Goal: Answer question/provide support

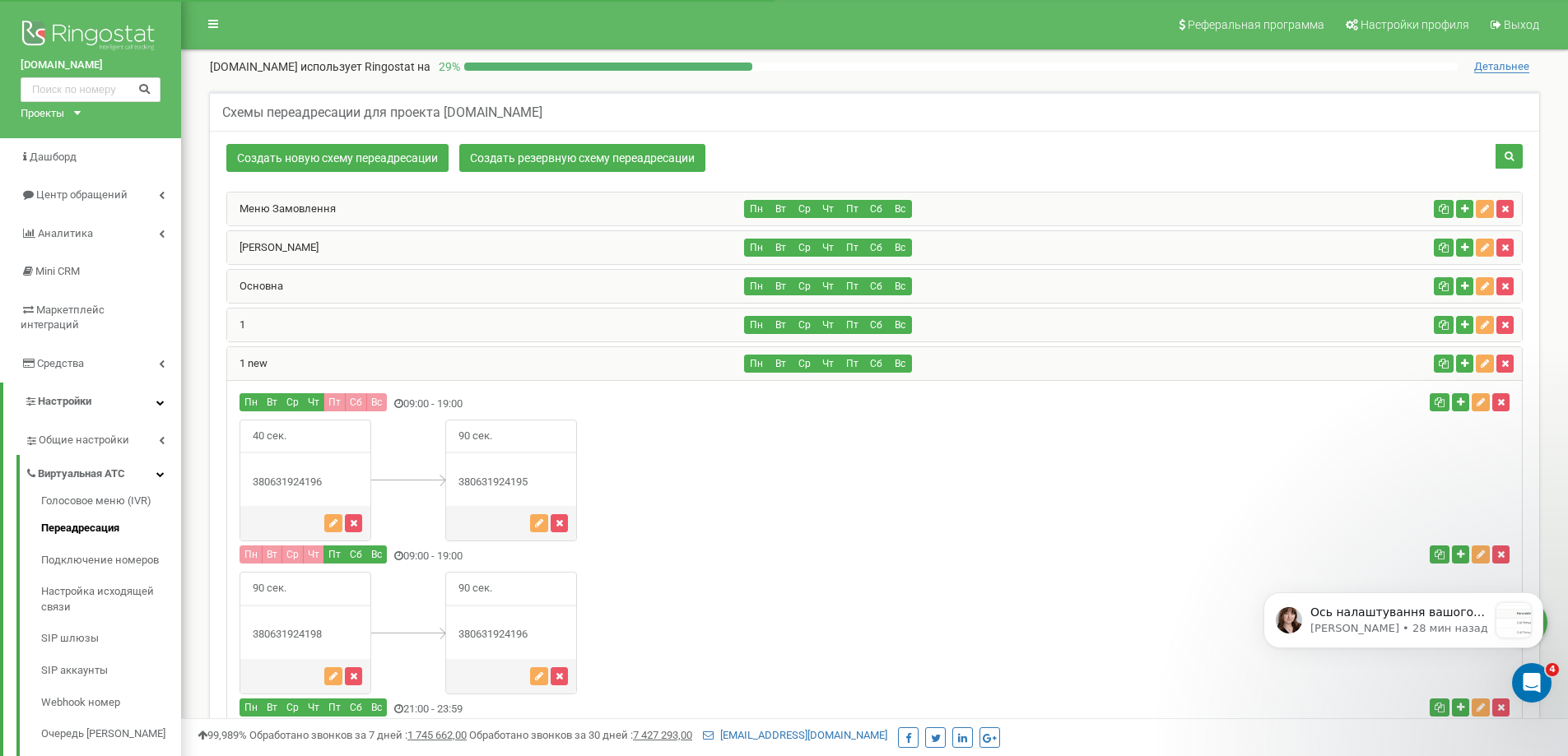
scroll to position [1517, 0]
click at [1531, 682] on icon "Открыть службу сообщений Intercom" at bounding box center [1529, 680] width 11 height 13
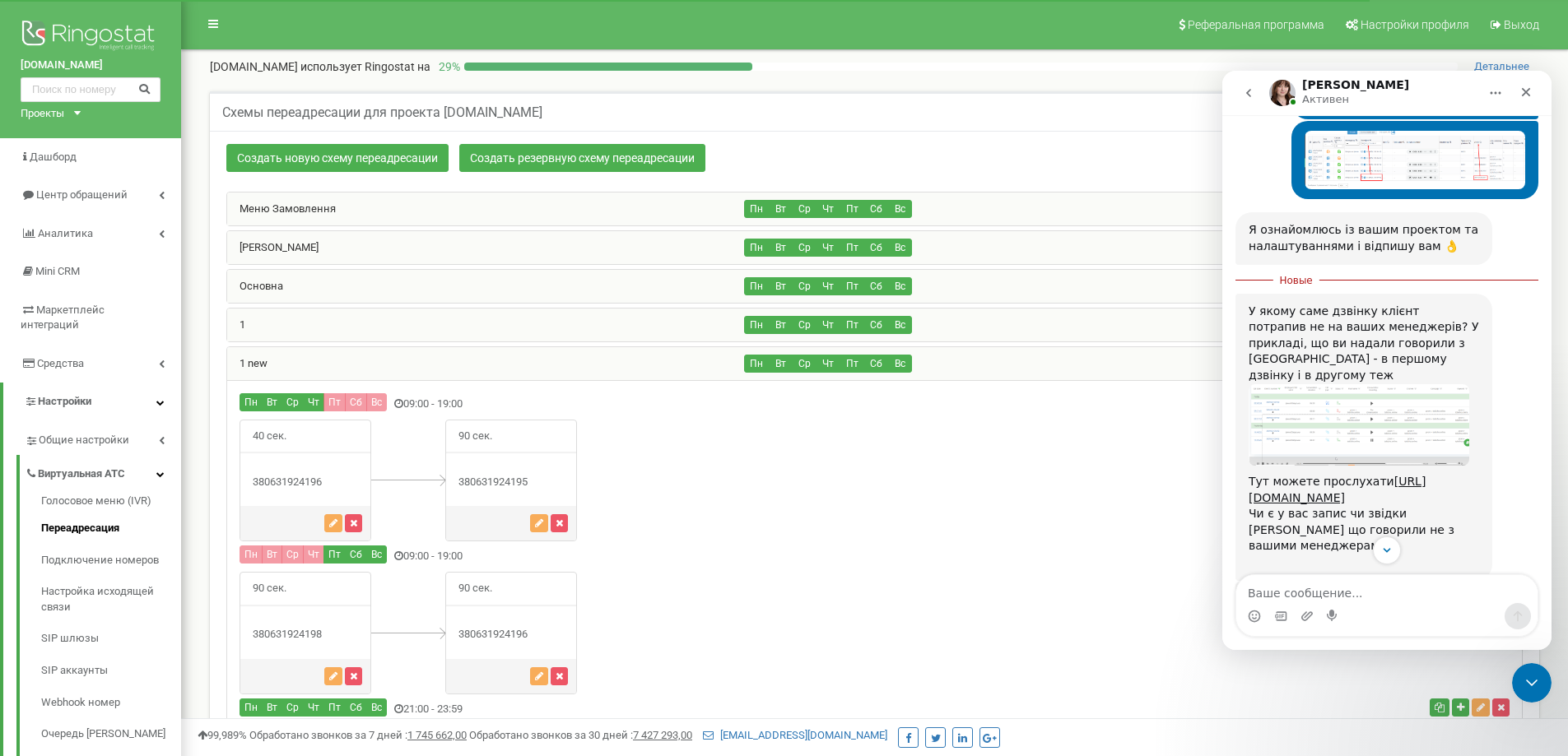
scroll to position [891, 0]
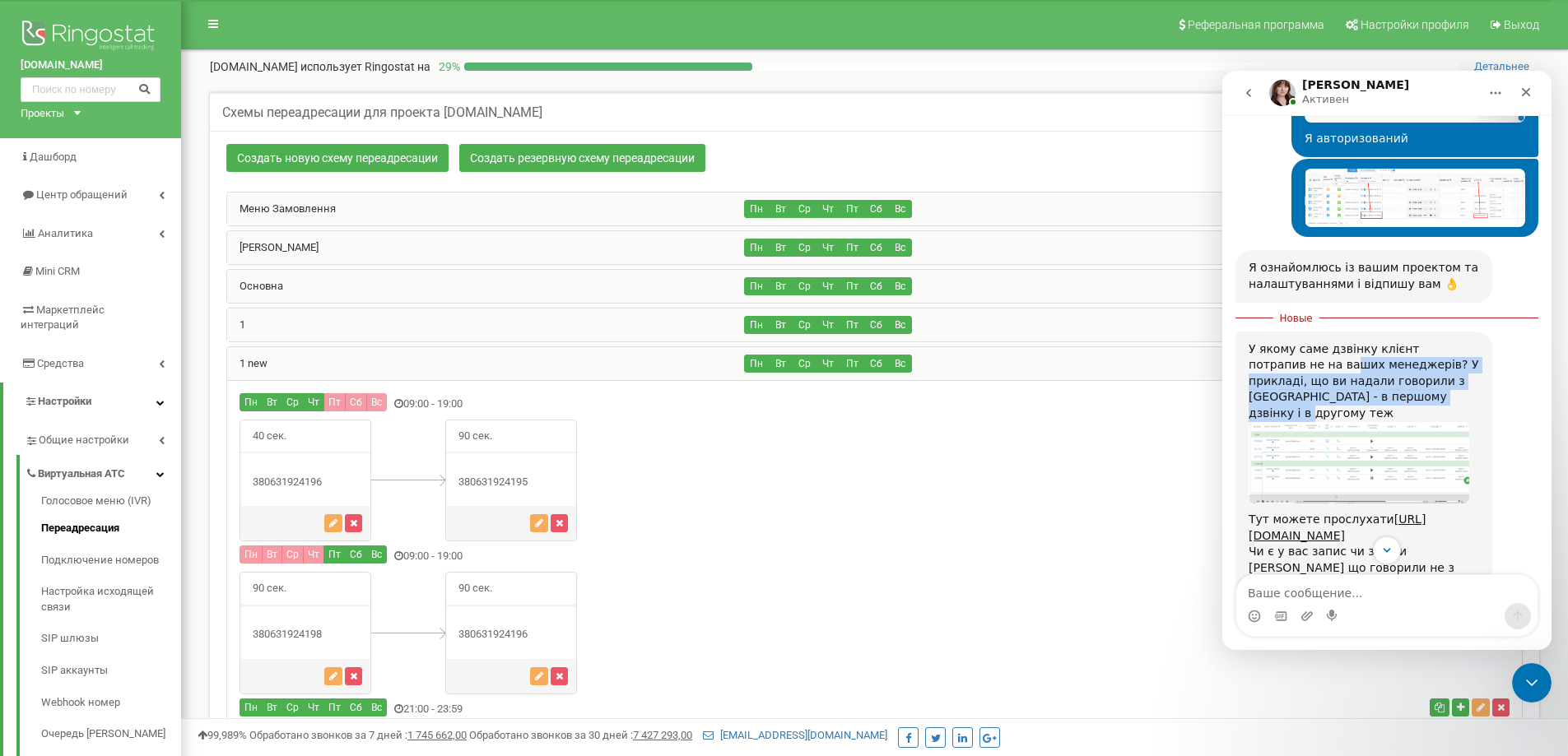
drag, startPoint x: 1280, startPoint y: 331, endPoint x: 1385, endPoint y: 366, distance: 110.7
click at [1385, 366] on div "У якому саме дзвінку клієнт потрапив не на ваших менеджерів? У прикладі, що ви …" at bounding box center [1364, 382] width 231 height 80
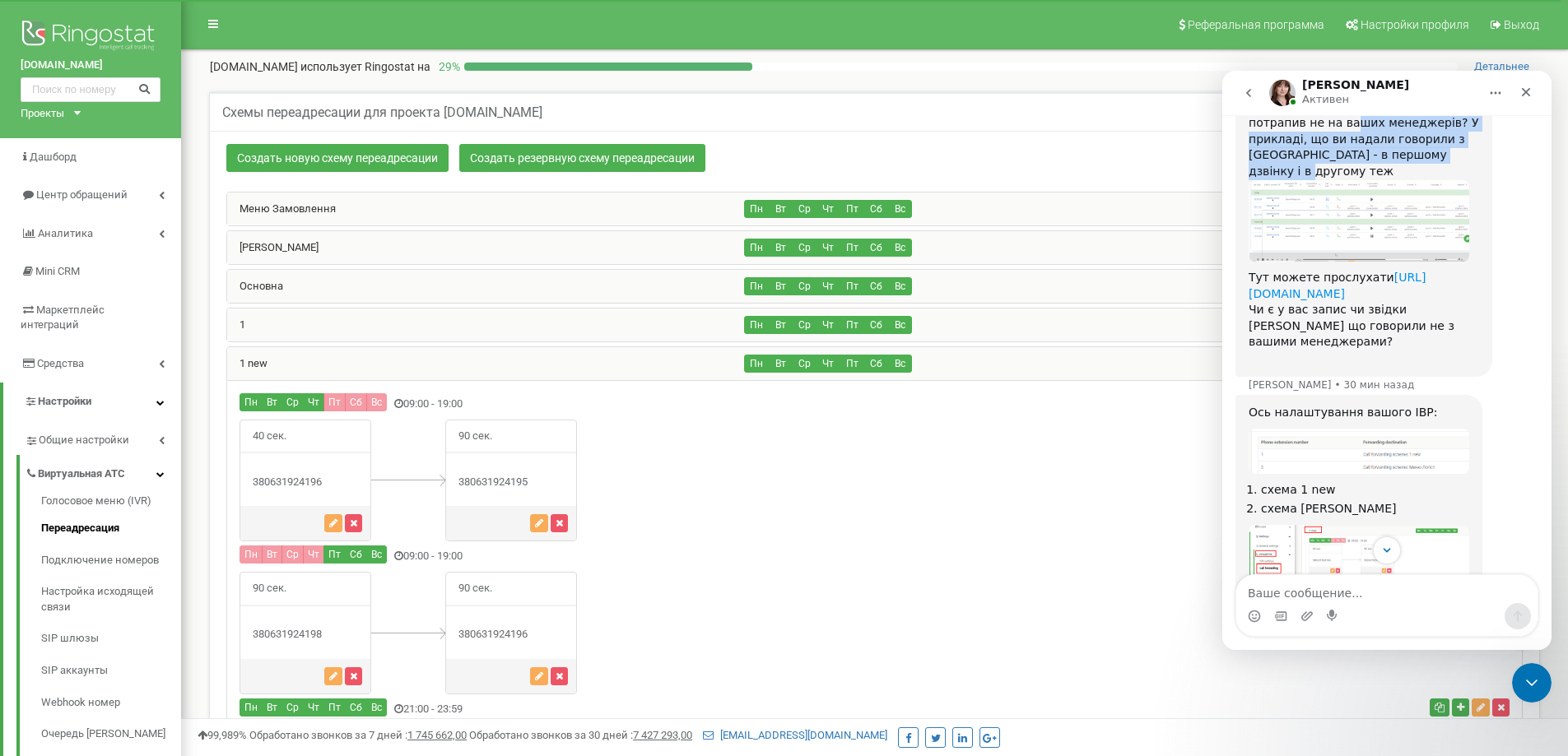
scroll to position [1138, 0]
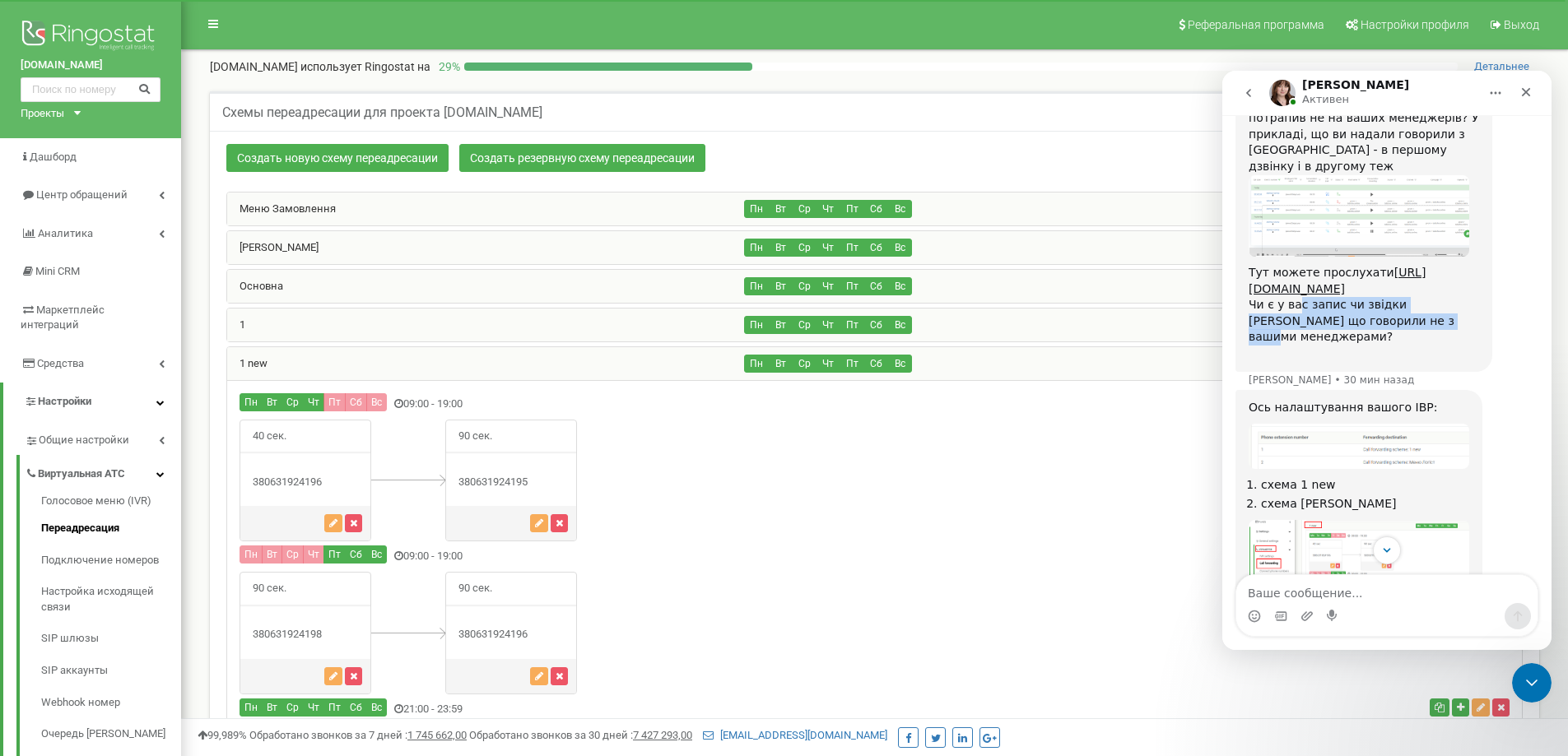
drag, startPoint x: 1297, startPoint y: 389, endPoint x: 1416, endPoint y: 402, distance: 119.7
click at [1416, 361] on div "Чи є у вас запис чи звідки [PERSON_NAME] що говорили не з вашими менеджерами? ​" at bounding box center [1364, 329] width 231 height 64
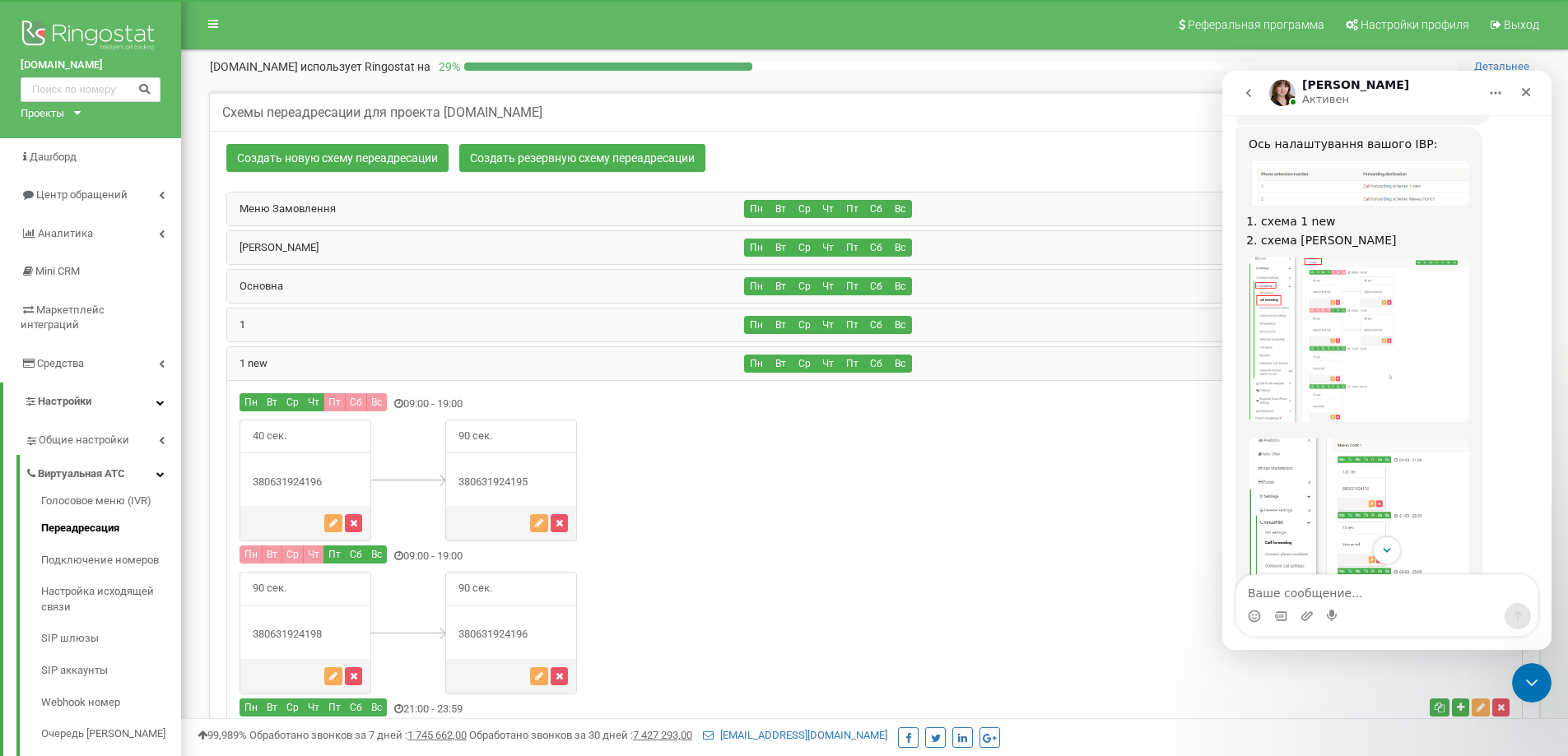
scroll to position [1468, 0]
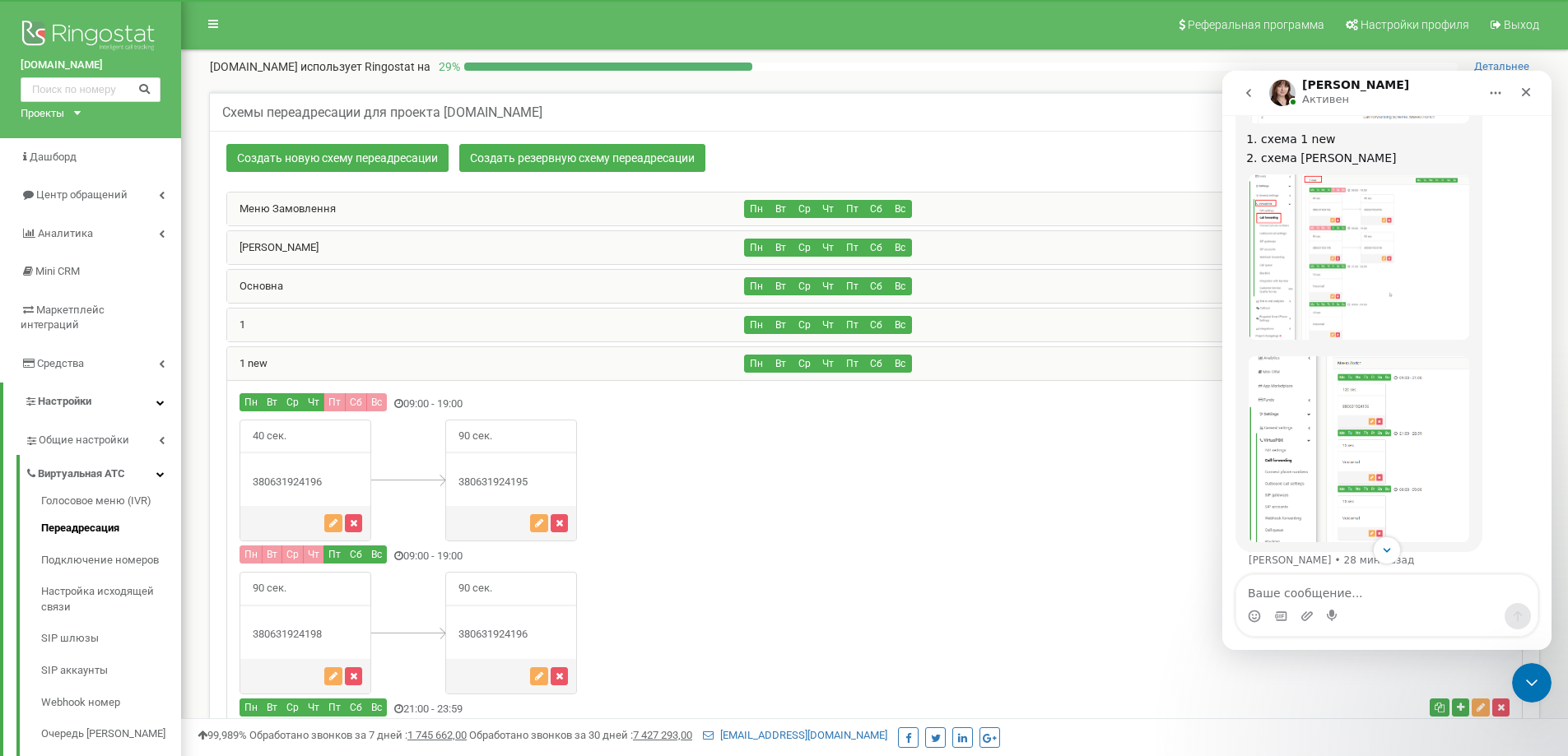
click at [1320, 340] on img "Olga говорит…" at bounding box center [1359, 257] width 220 height 166
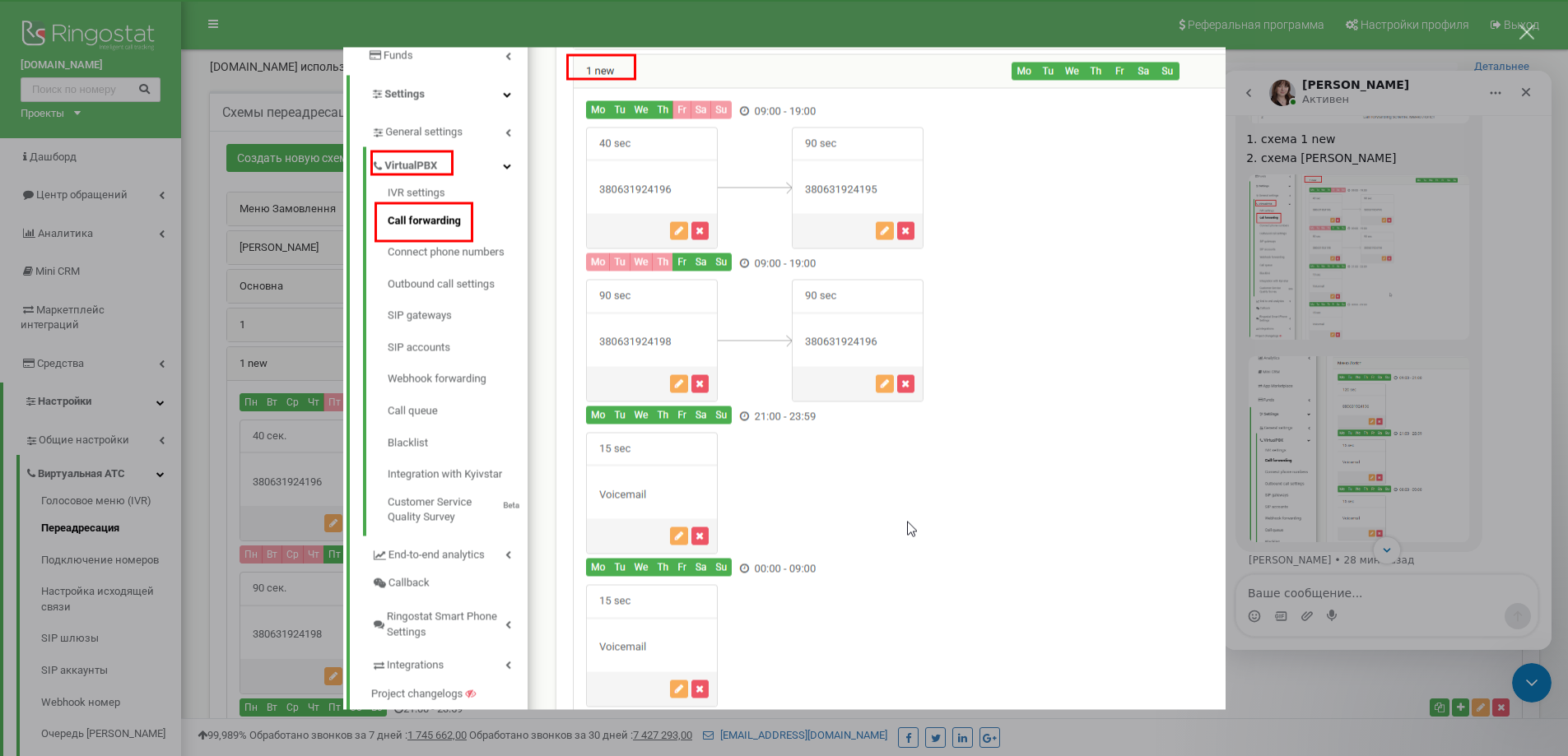
scroll to position [0, 0]
click at [1320, 350] on div "Мессенджер Intercom" at bounding box center [784, 378] width 1568 height 756
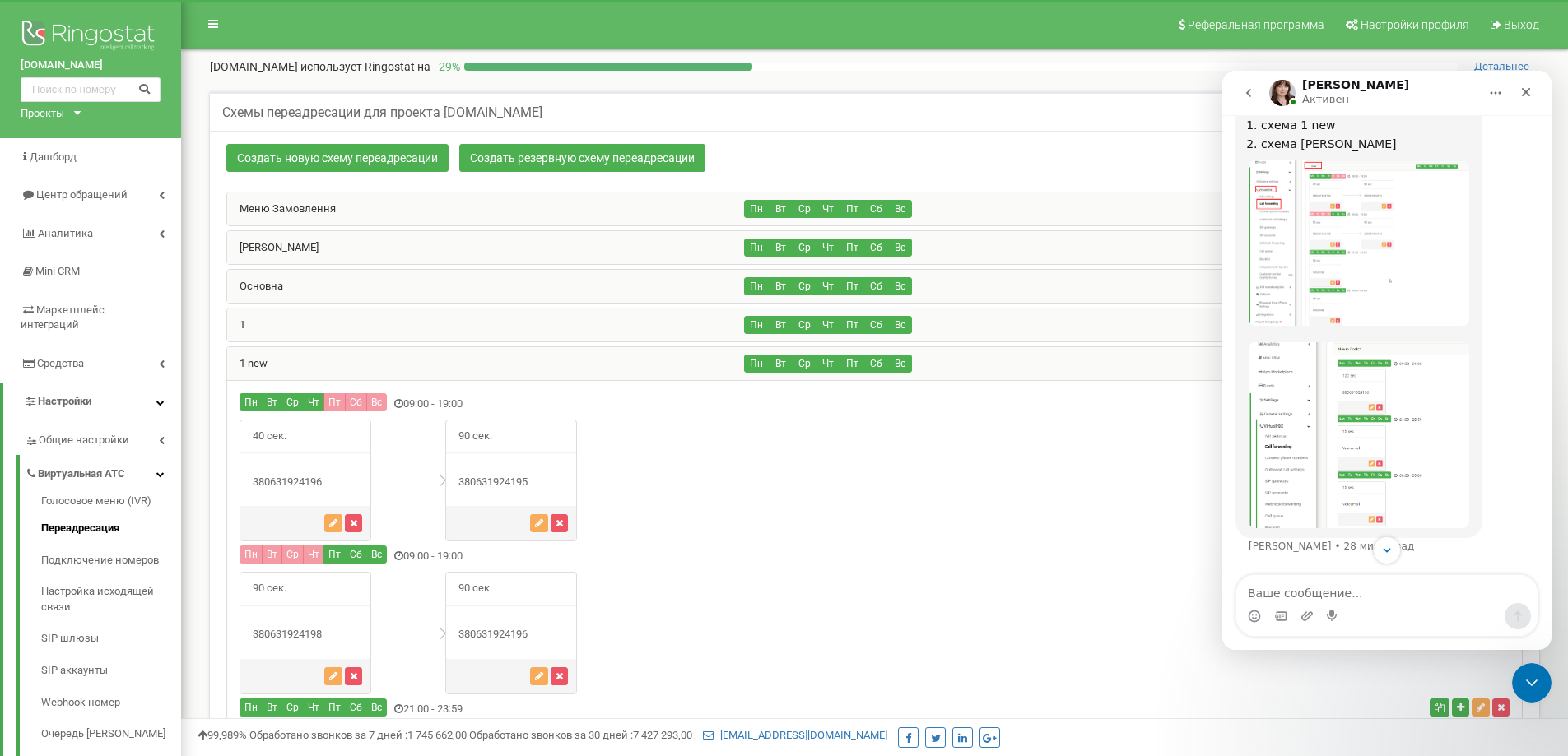
scroll to position [1544, 0]
click at [1342, 429] on img "Olga говорит…" at bounding box center [1359, 436] width 220 height 186
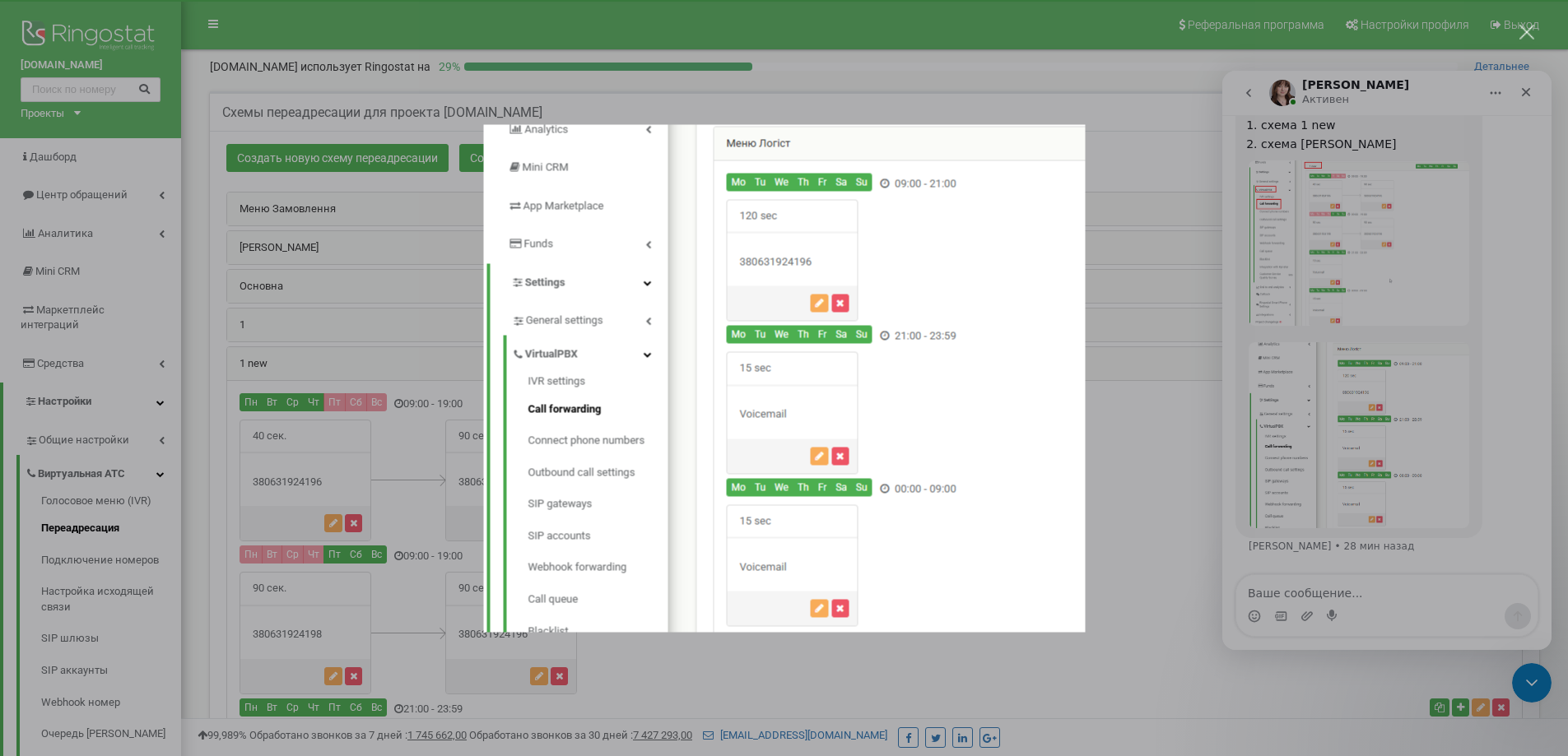
click at [1334, 424] on div "Мессенджер Intercom" at bounding box center [784, 378] width 1568 height 756
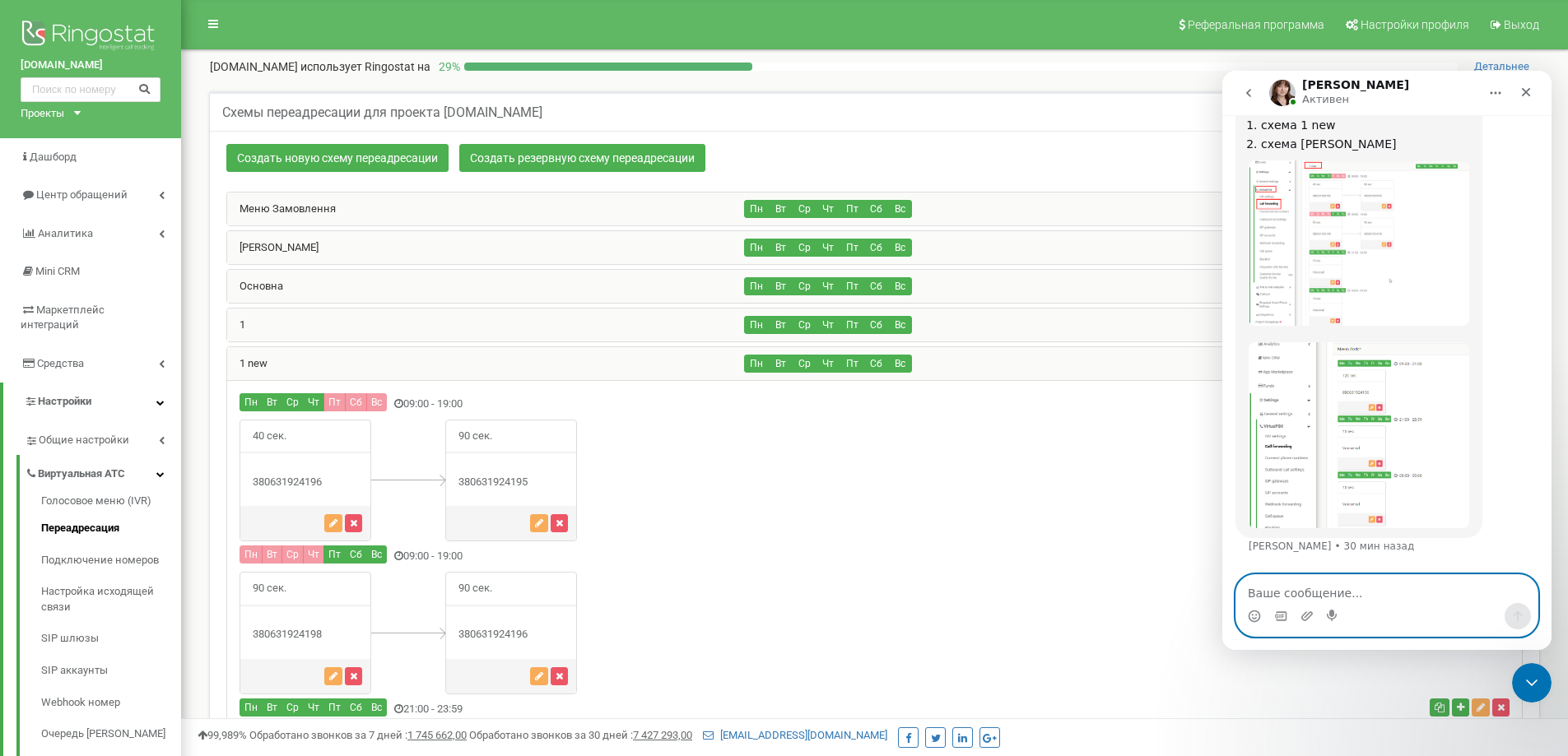
click at [1282, 588] on textarea "Ваше сообщение..." at bounding box center [1387, 589] width 302 height 28
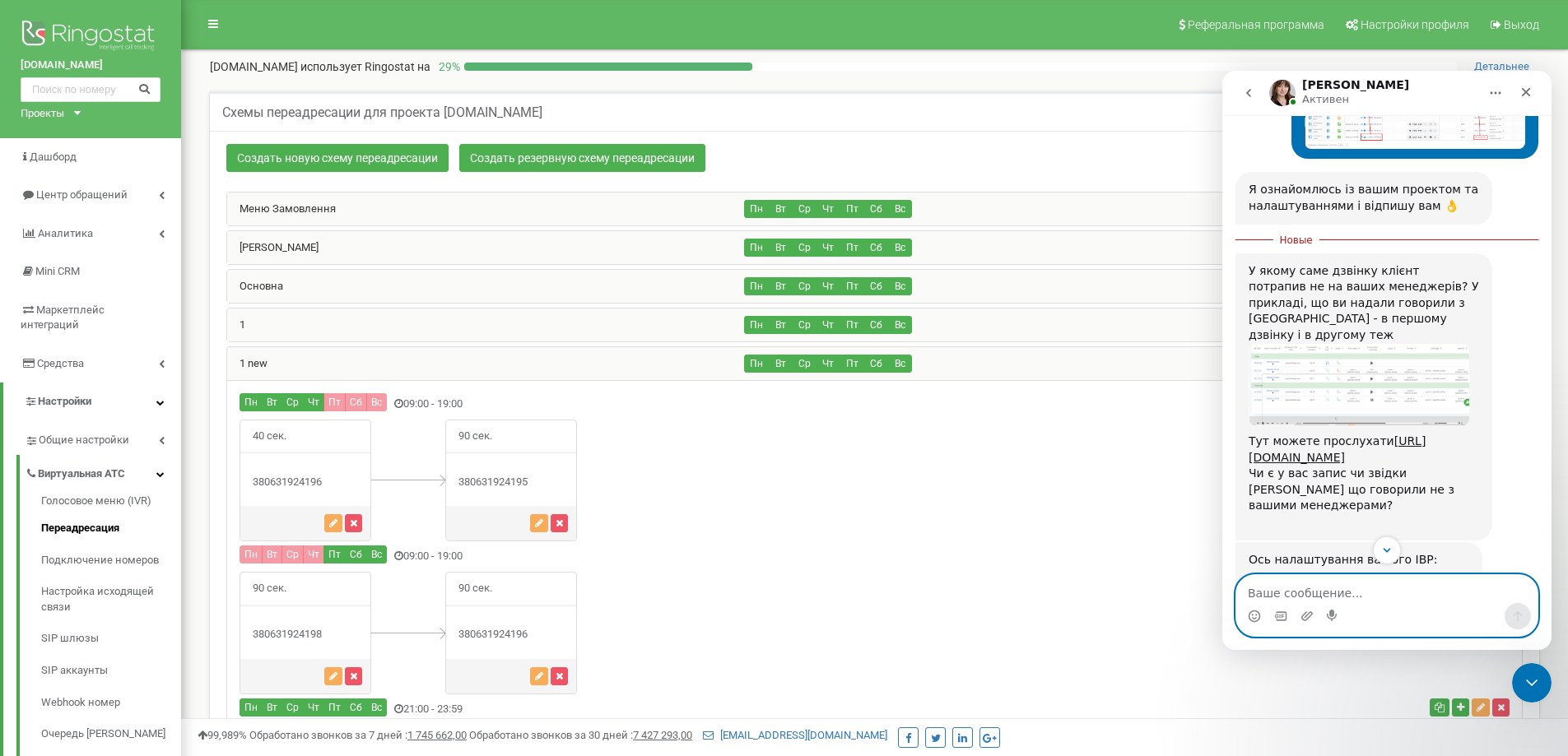
scroll to position [969, 0]
paste textarea "[PHONE_NUMBER]"
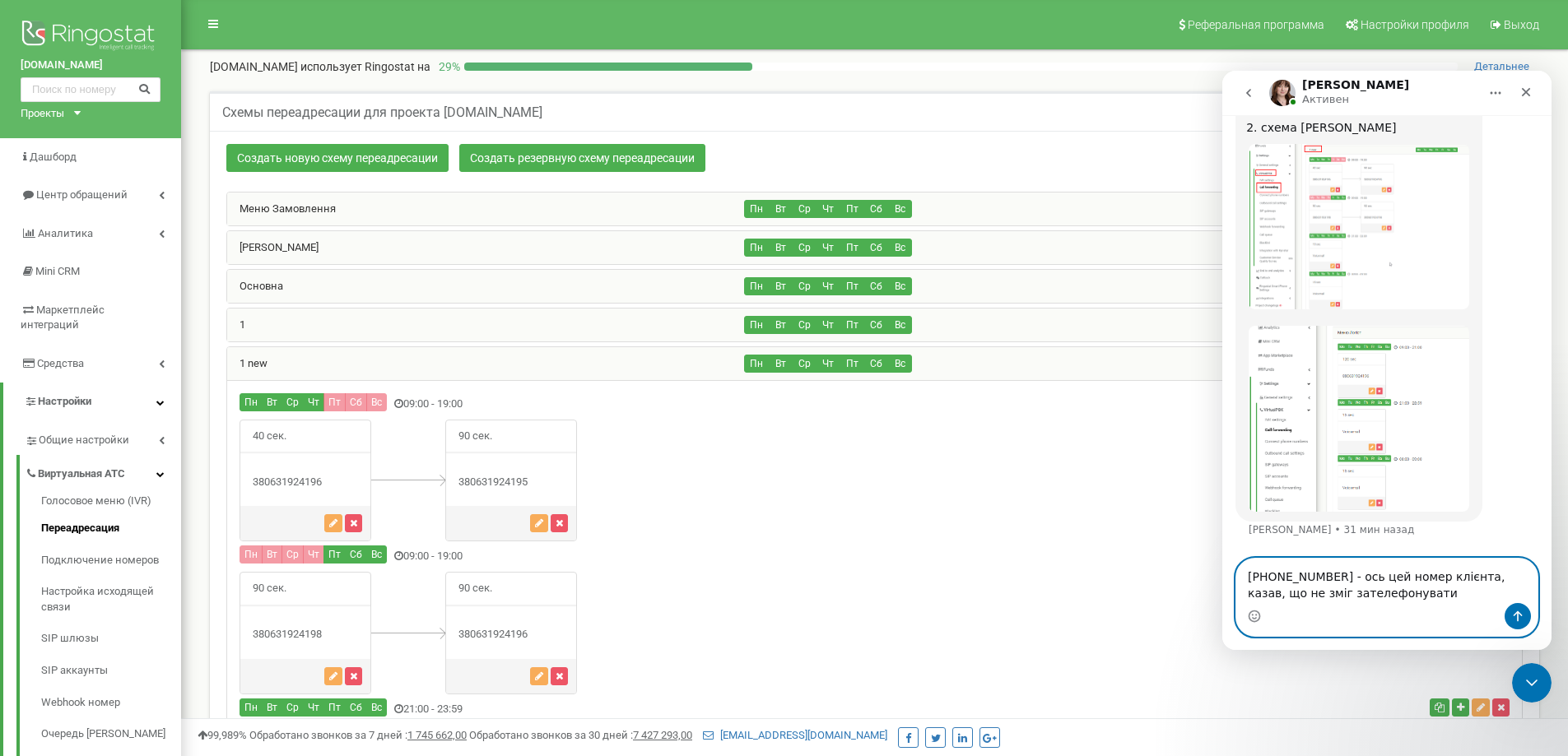
scroll to position [1562, 0]
drag, startPoint x: 1356, startPoint y: 578, endPoint x: 1509, endPoint y: 578, distance: 153.0
click at [1509, 578] on textarea "[PHONE_NUMBER] - ось цей номер клієнта, казав, що не зміг зателефонувати" at bounding box center [1387, 581] width 302 height 44
type textarea "[PHONE_NUMBER] - ось цей номер клієнта, казав, що не зміг зателефонувати"
click at [1519, 623] on button "Отправить сообщение…" at bounding box center [1518, 616] width 26 height 26
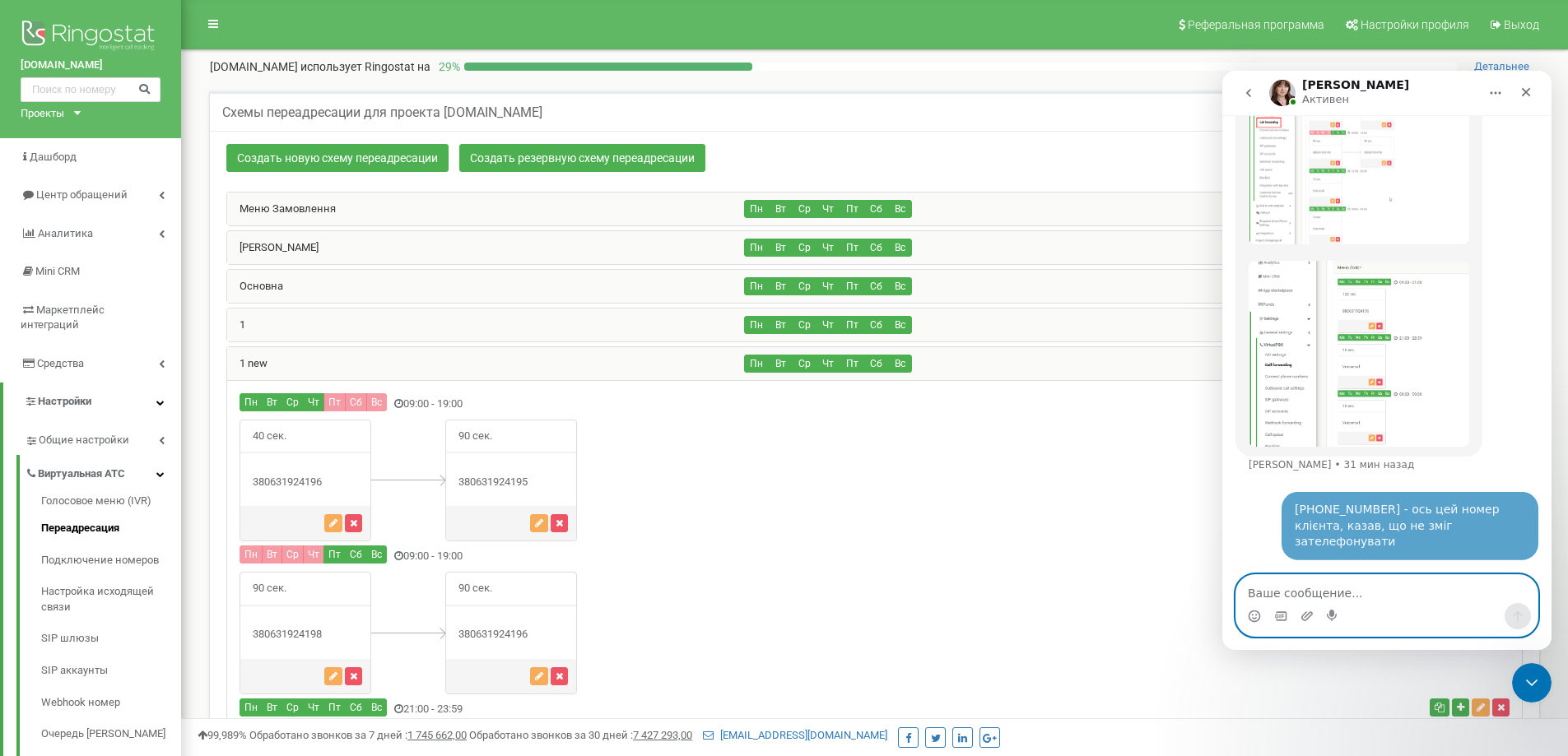
scroll to position [1583, 0]
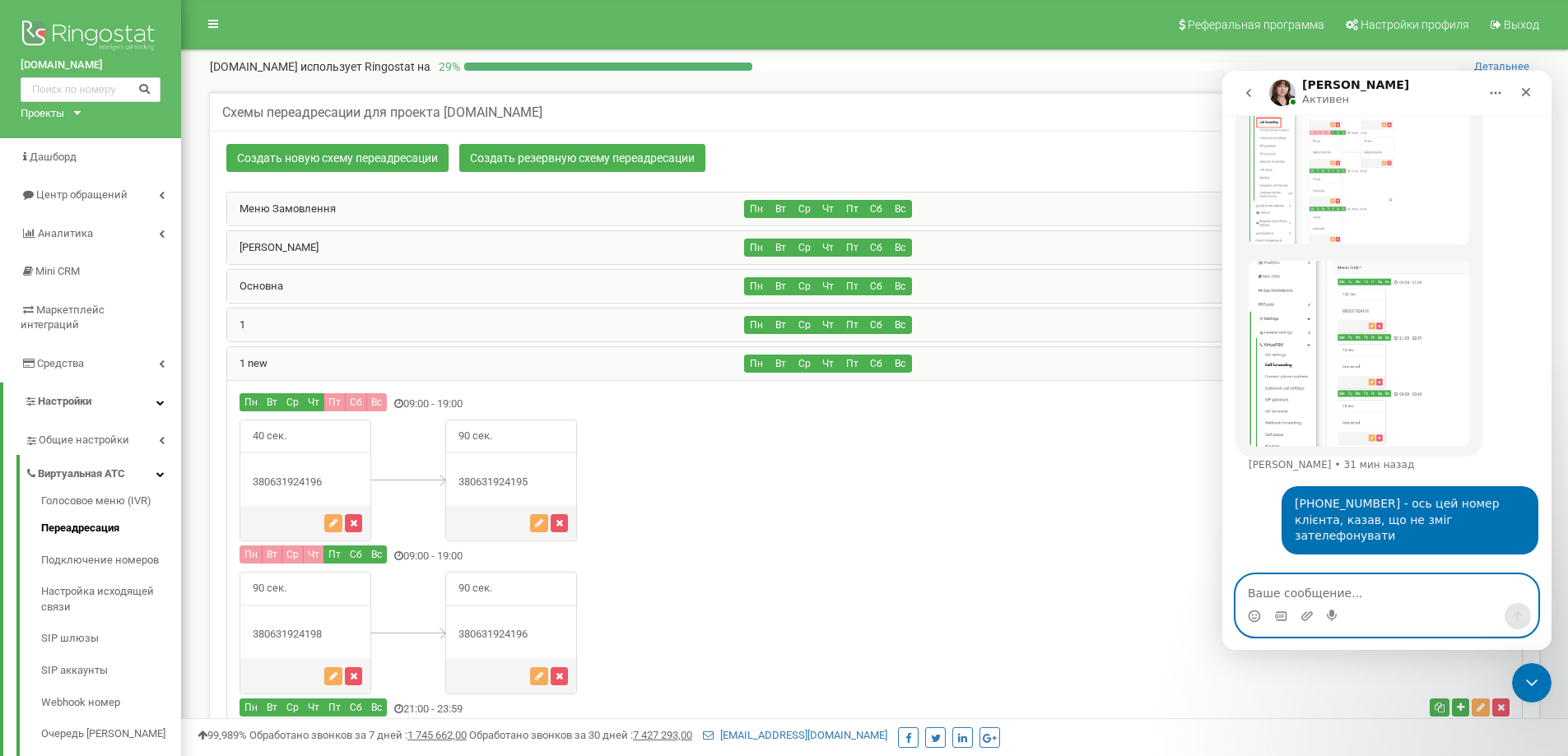
click at [1383, 585] on textarea "Ваше сообщение..." at bounding box center [1387, 589] width 302 height 28
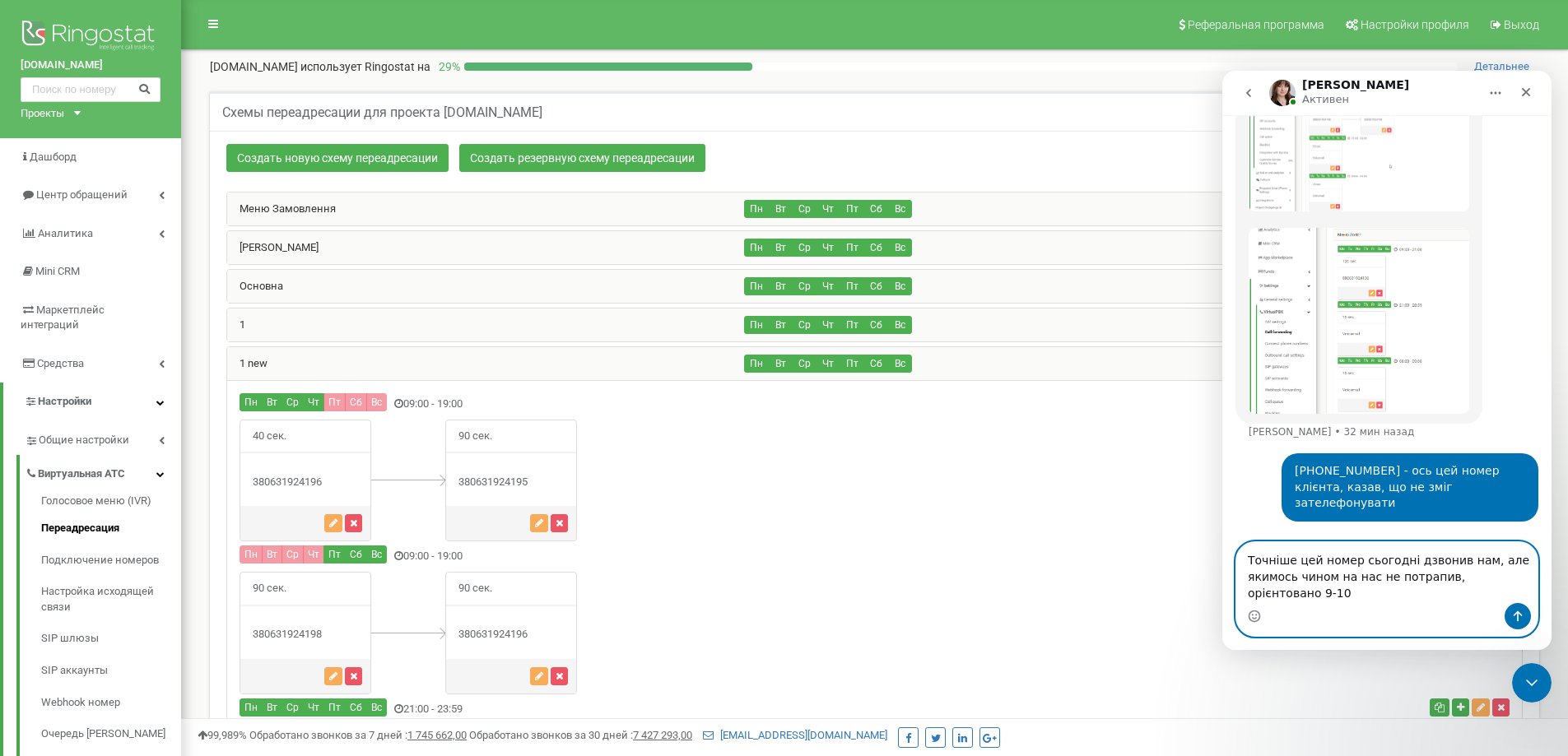
scroll to position [1615, 0]
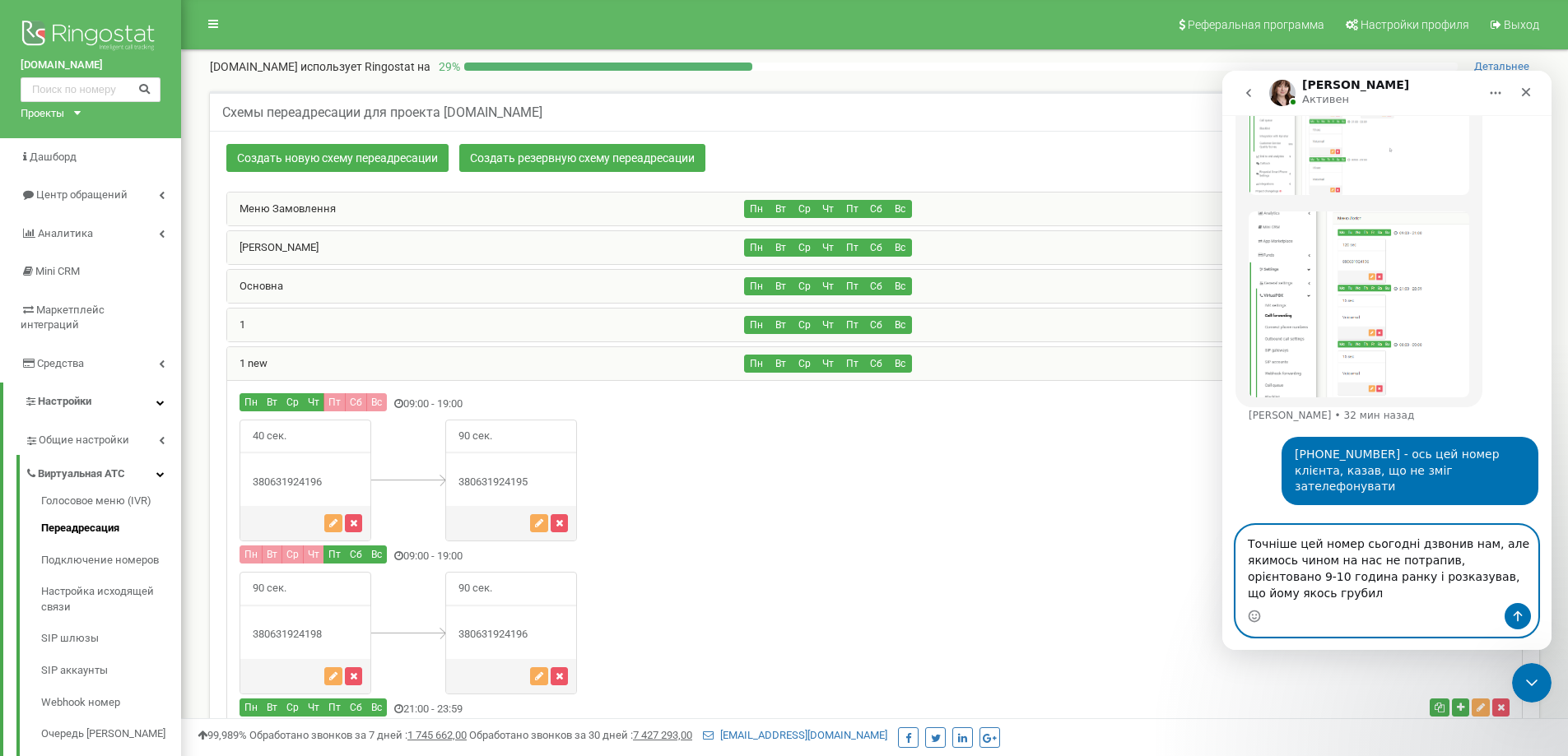
type textarea "Точніше цей номер сьогодні дзвонив нам, але якимось чином на нас не потрапив, о…"
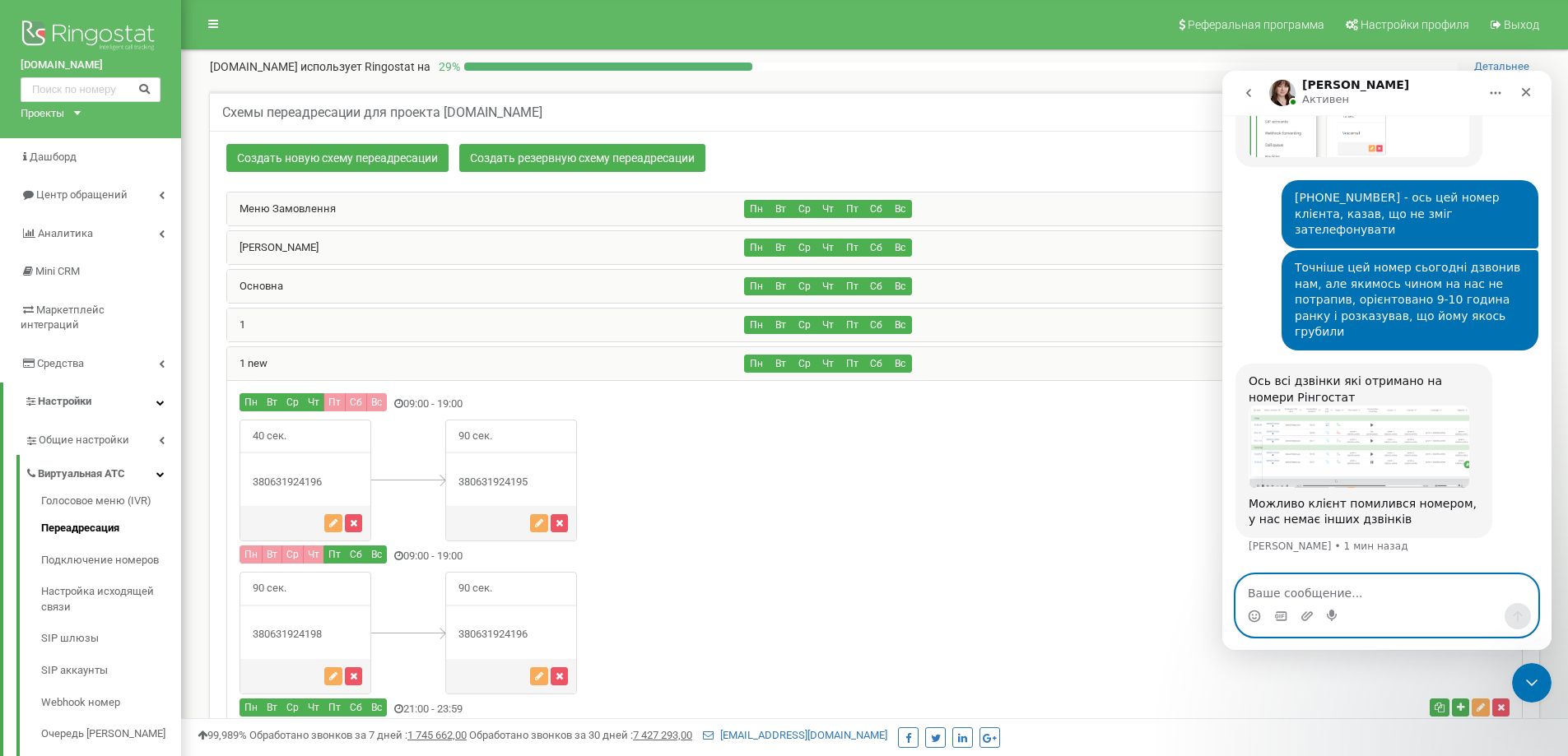
scroll to position [1856, 0]
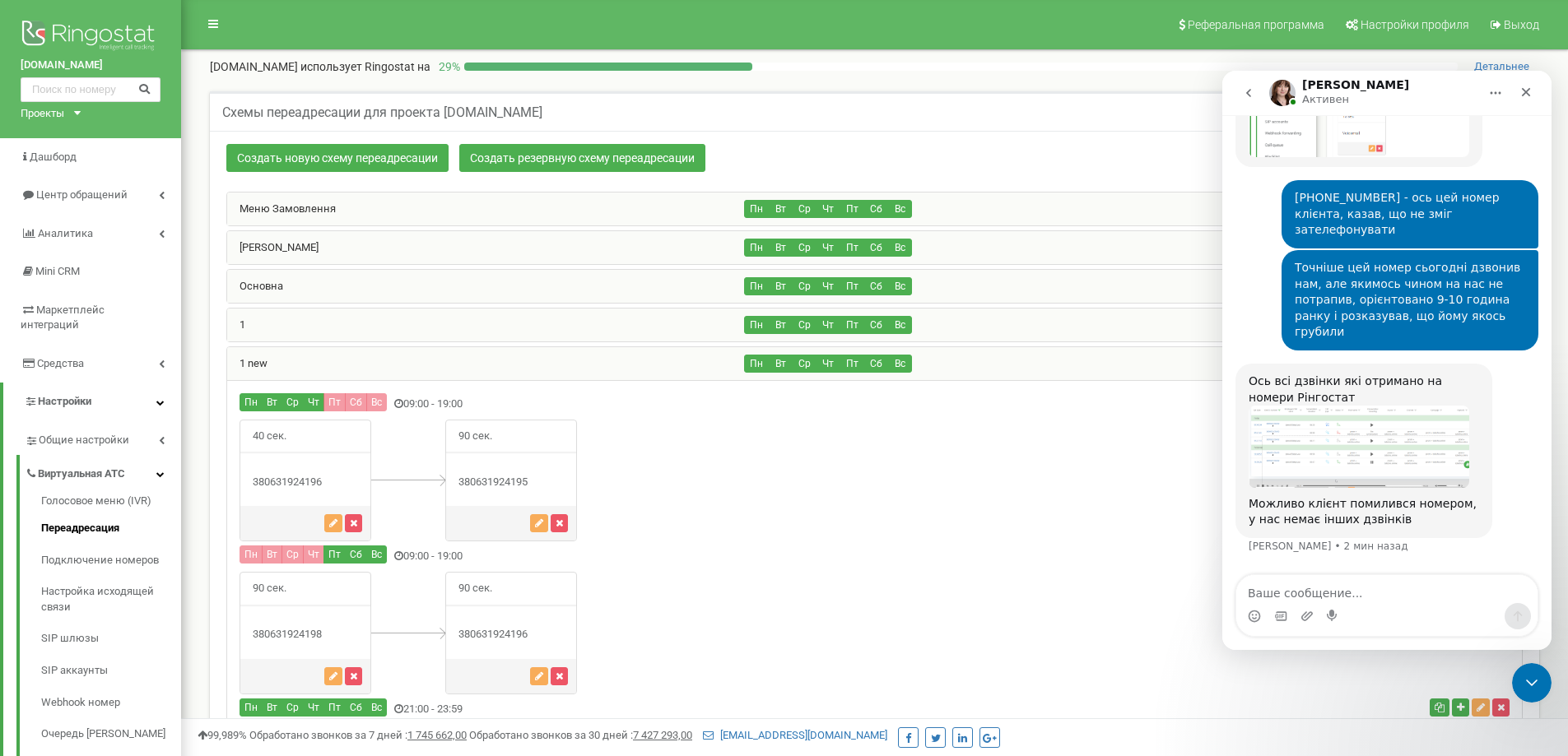
click at [1310, 454] on img "Olga говорит…" at bounding box center [1359, 446] width 220 height 81
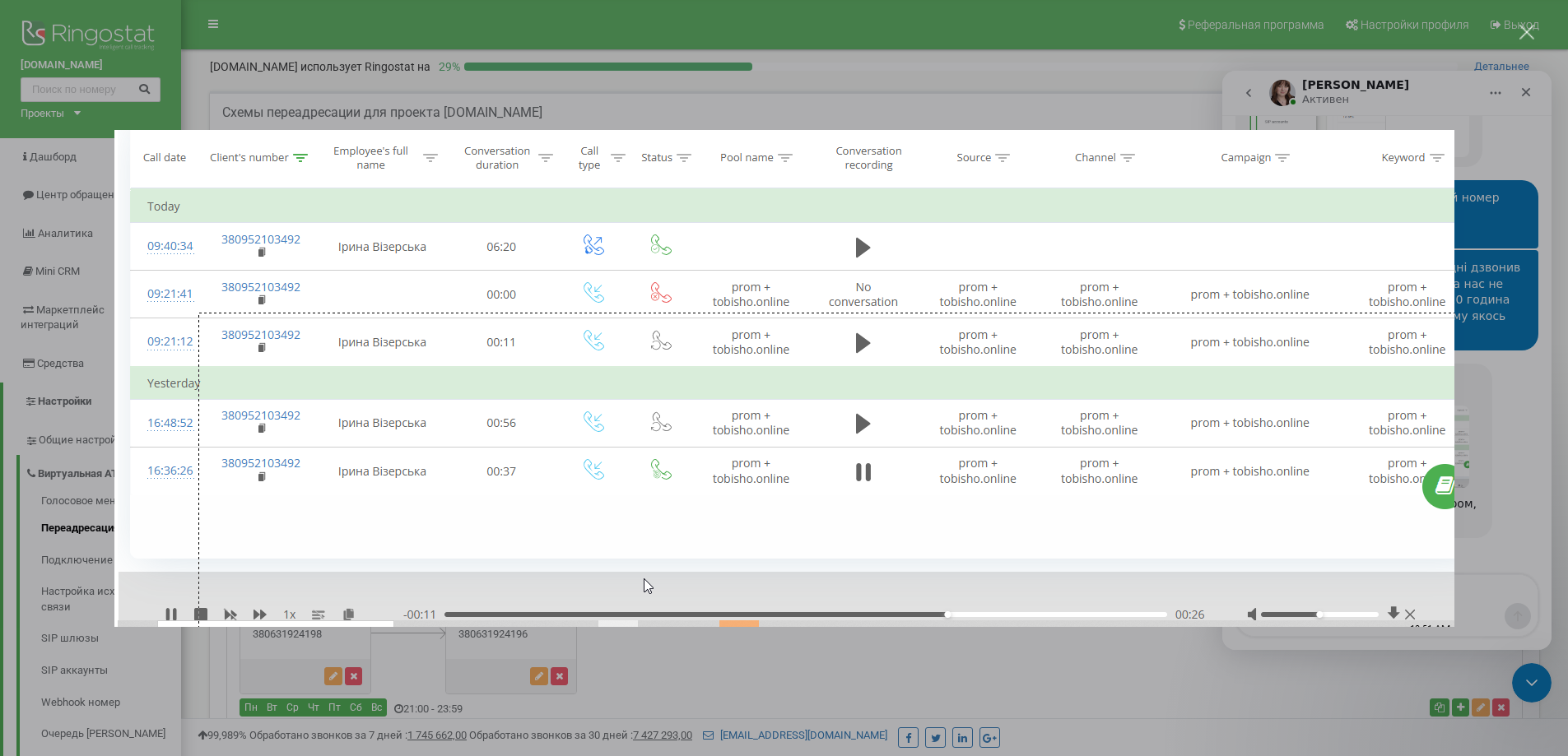
scroll to position [0, 0]
click at [1480, 506] on div "Мессенджер Intercom" at bounding box center [784, 378] width 1568 height 756
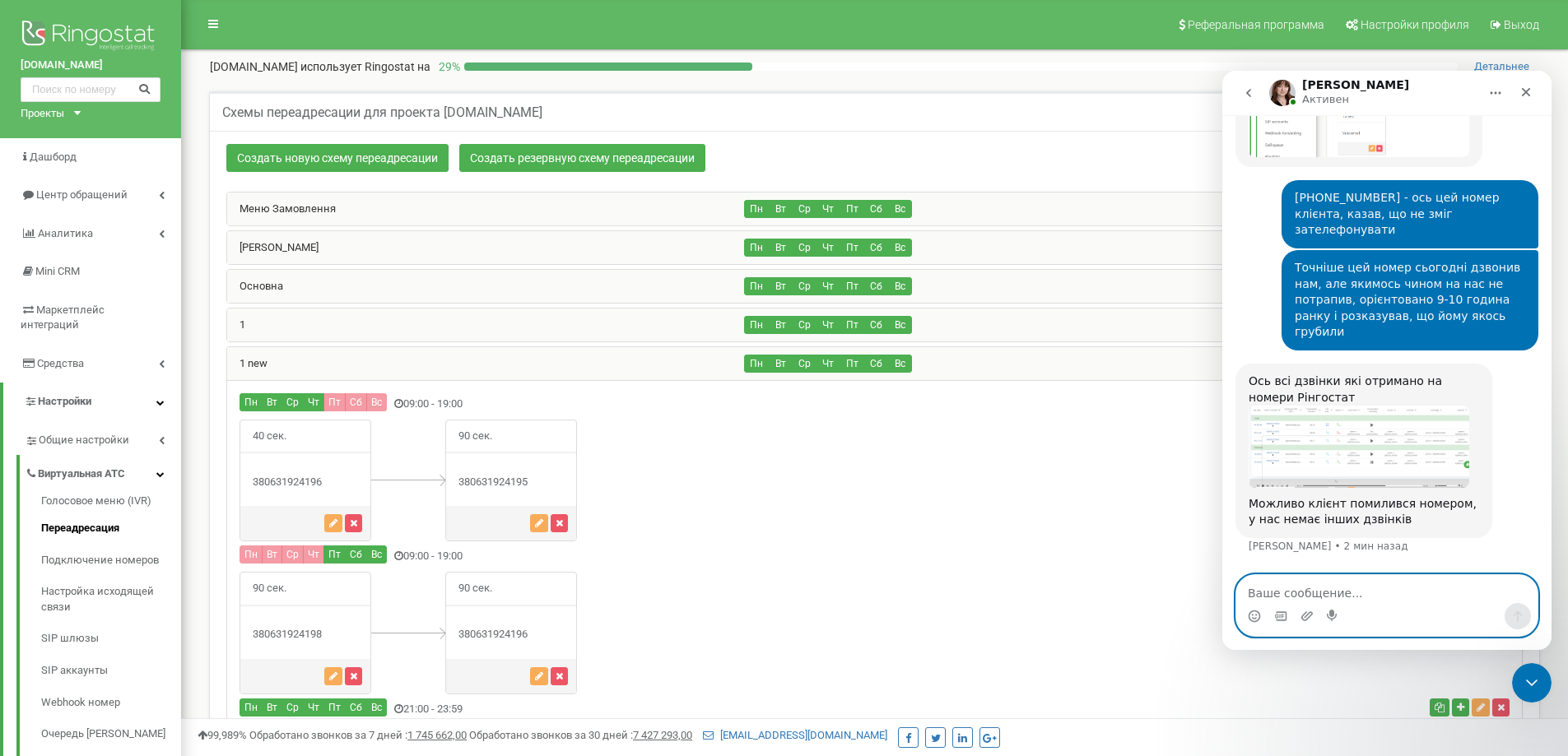
click at [1386, 598] on textarea "Ваше сообщение..." at bounding box center [1387, 589] width 302 height 28
type textarea "Дякую"
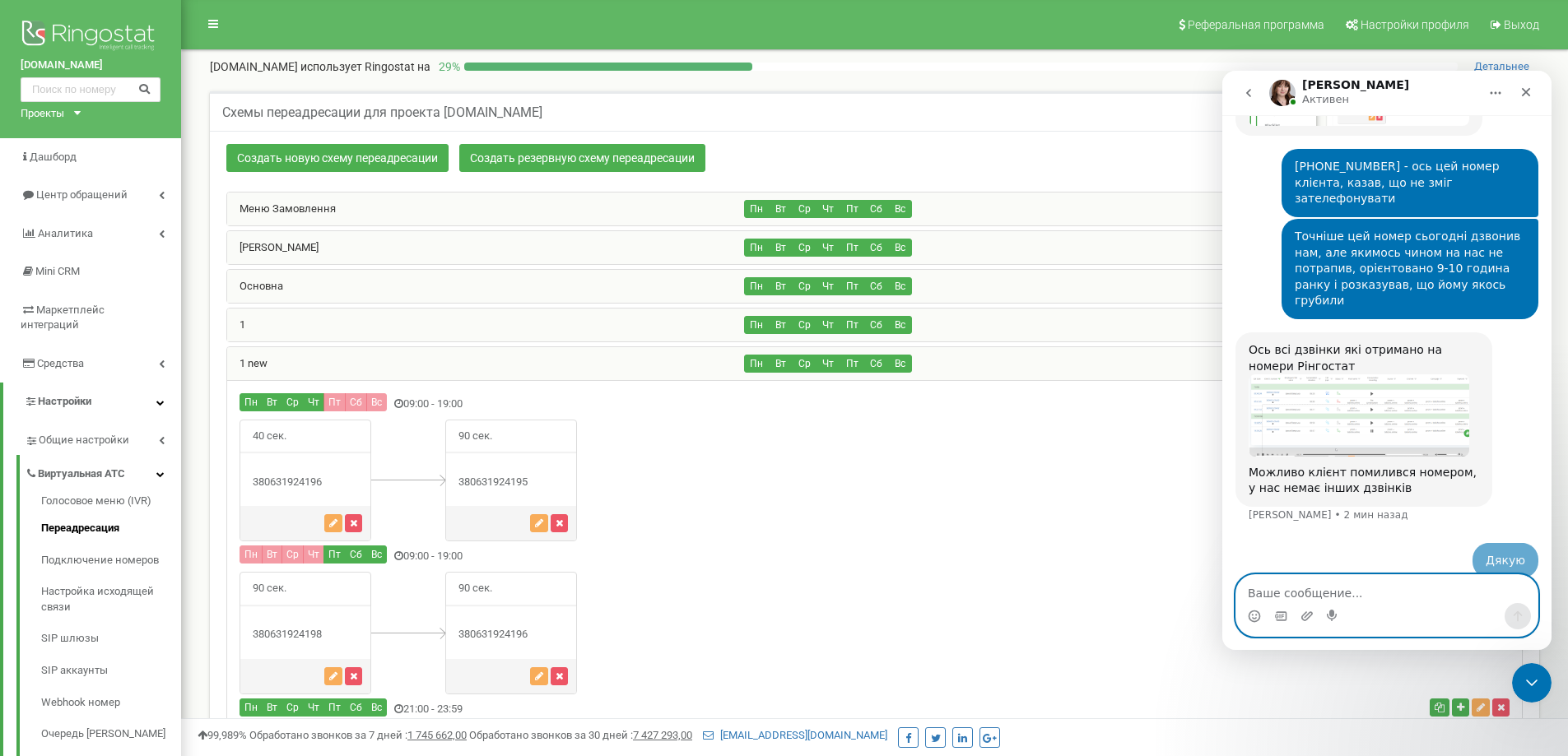
scroll to position [1905, 0]
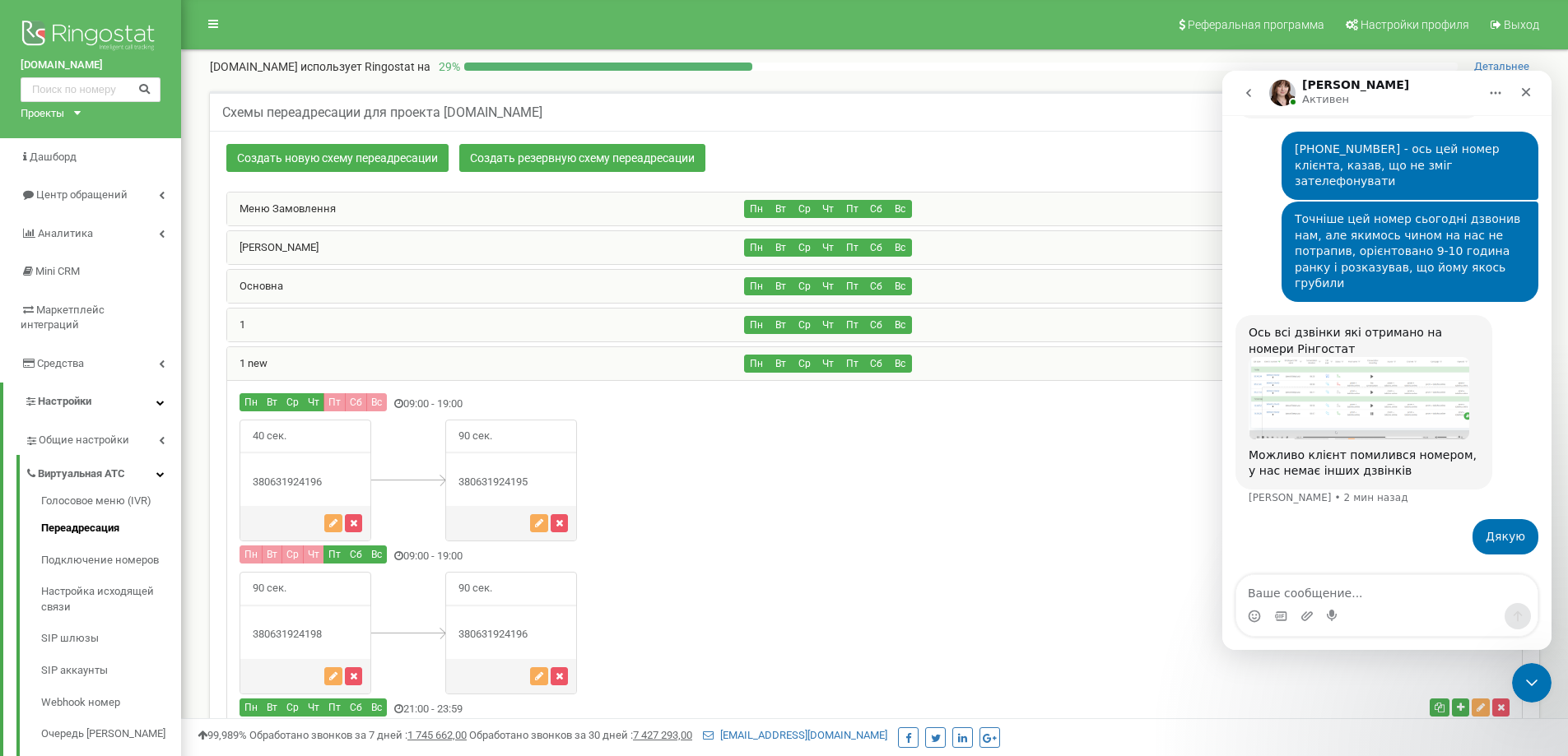
click at [1338, 396] on img "Olga говорит…" at bounding box center [1359, 397] width 220 height 81
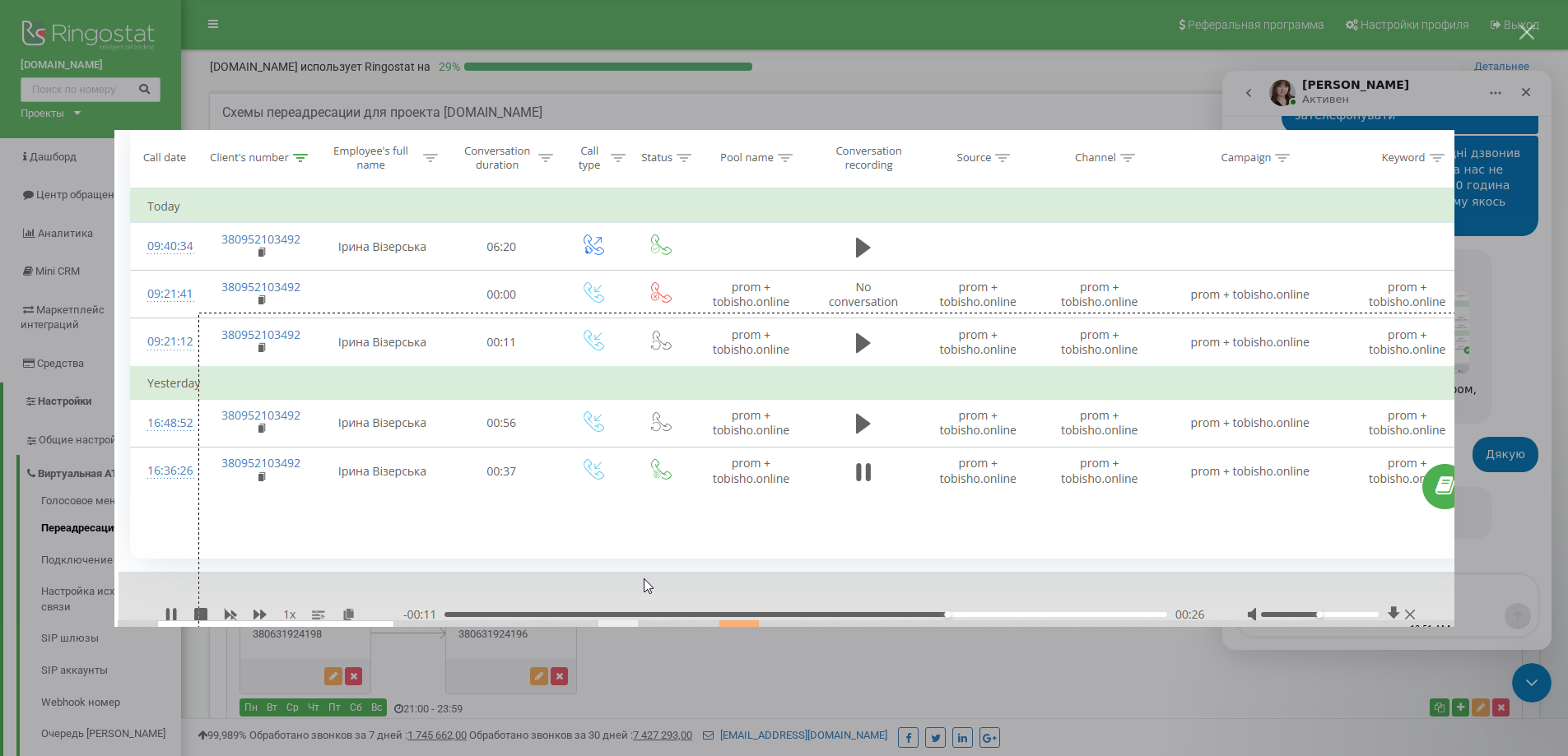
scroll to position [1970, 0]
click at [1466, 390] on div "Мессенджер Intercom" at bounding box center [784, 378] width 1568 height 756
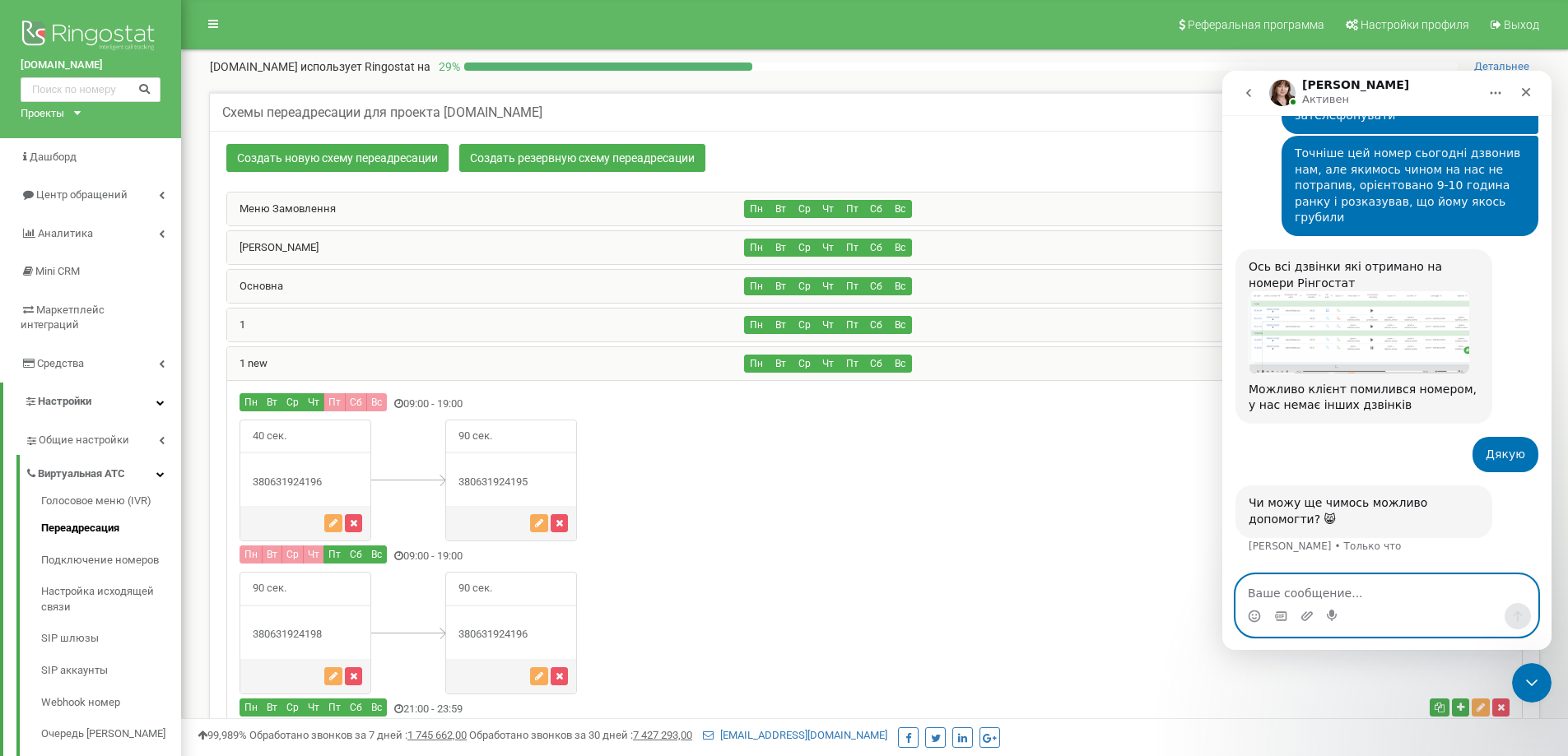
click at [1335, 595] on textarea "Ваше сообщение..." at bounding box center [1387, 589] width 302 height 28
type textarea "ні, дякую"
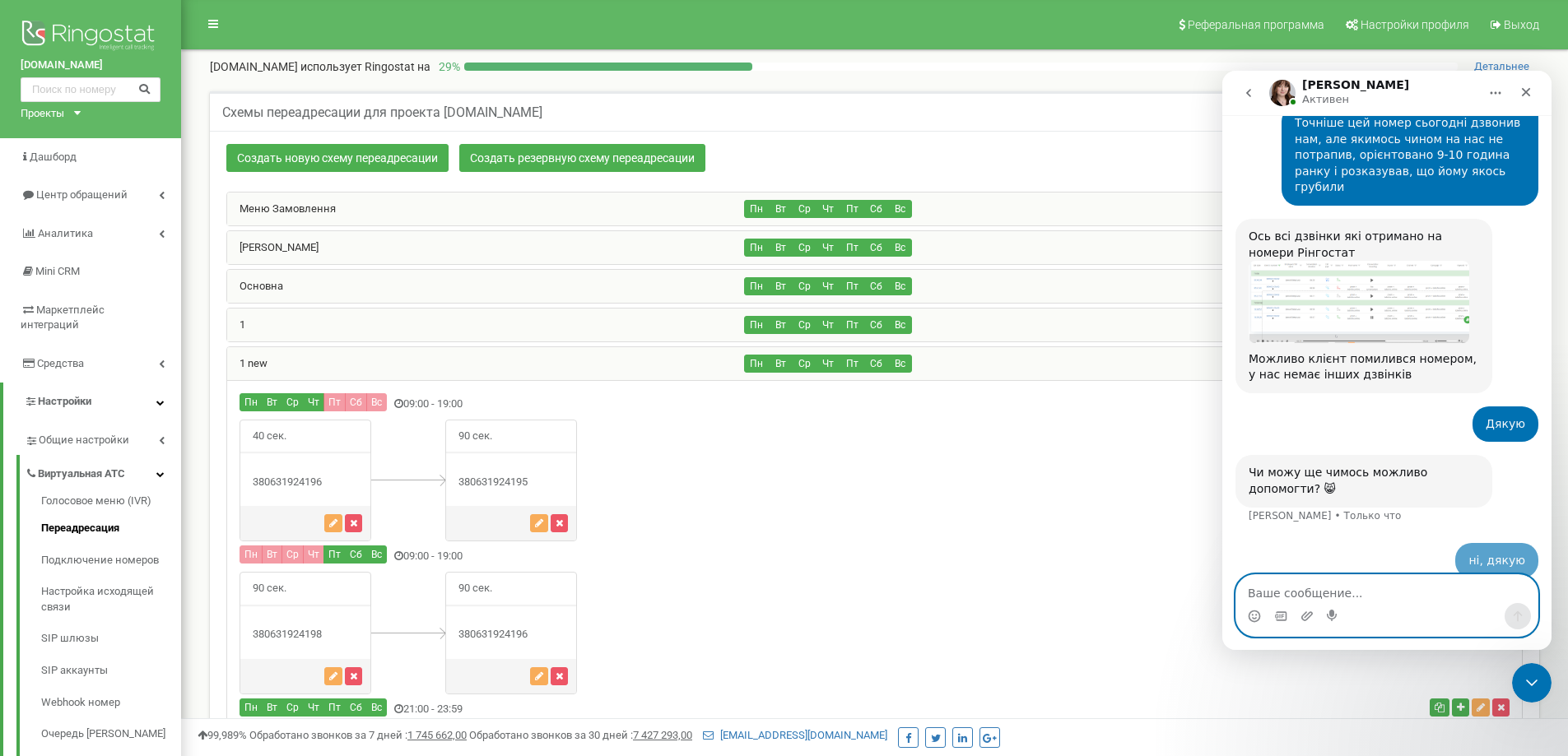
scroll to position [2019, 0]
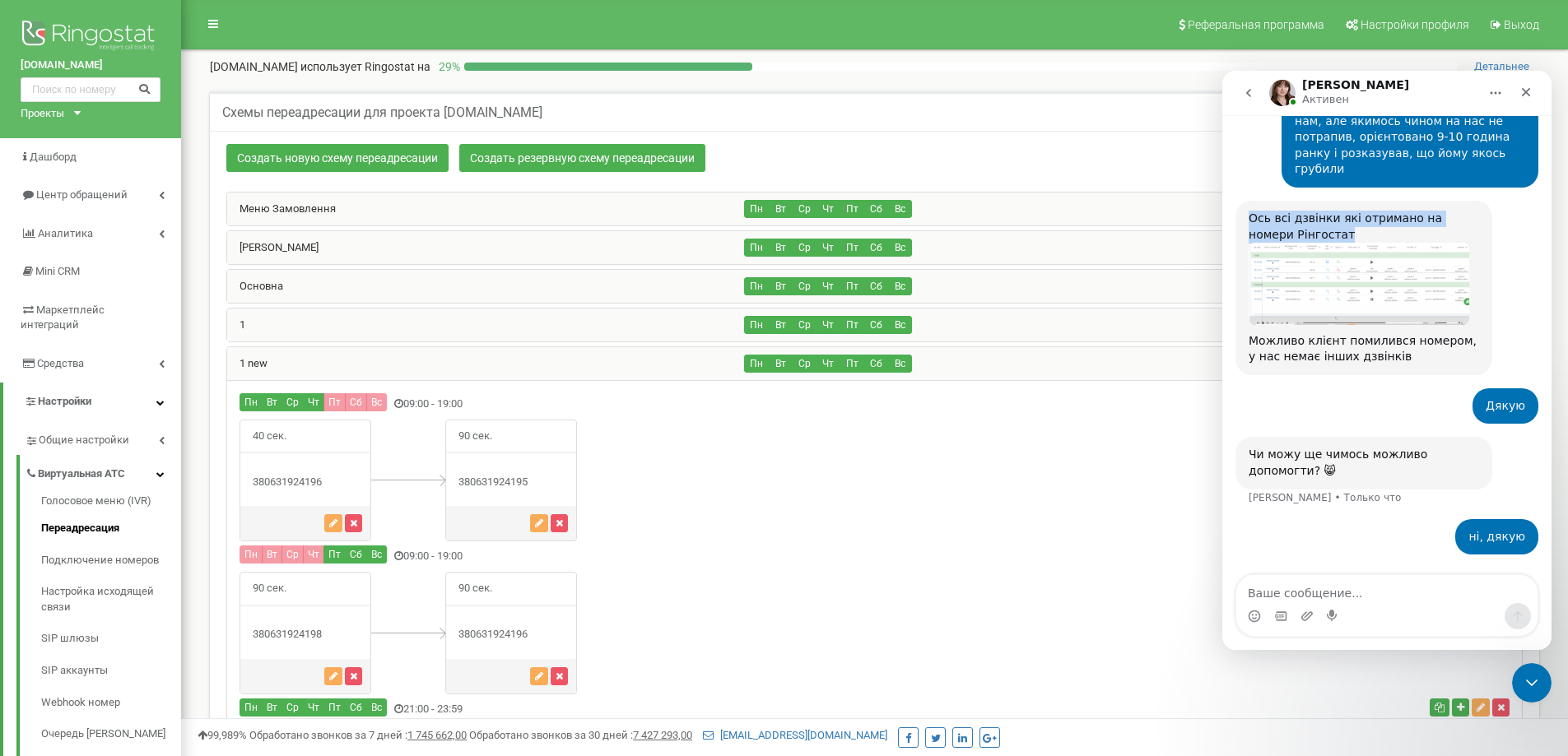
drag, startPoint x: 1245, startPoint y: 211, endPoint x: 1304, endPoint y: 229, distance: 61.7
click at [1304, 229] on div "Ось всі дзвінки які отримано на номери Рінгостат Можливо клієнт помилився номер…" at bounding box center [1364, 288] width 257 height 174
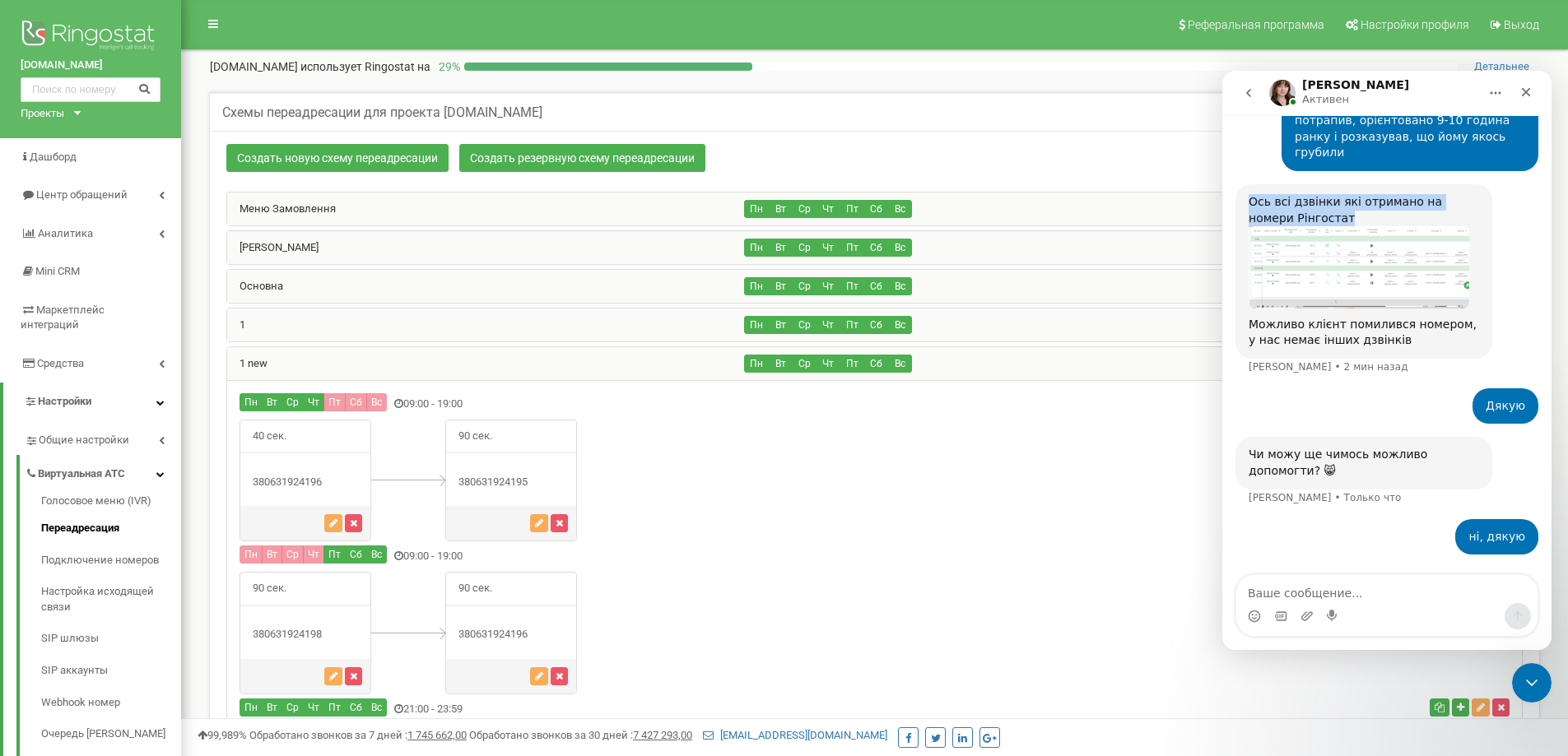
copy div "Ось всі дзвінки які отримано на номери Рінгостат"
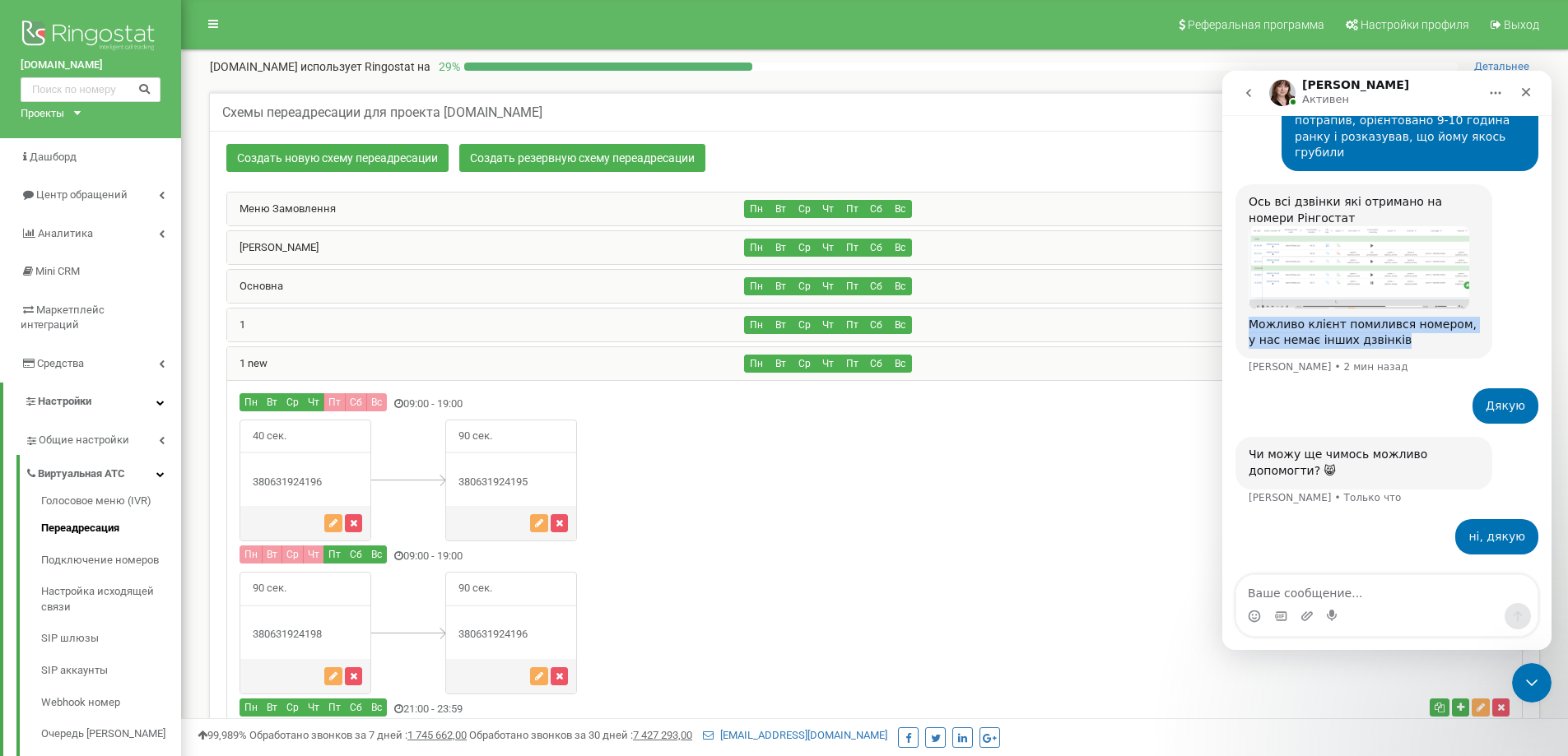
drag, startPoint x: 1243, startPoint y: 320, endPoint x: 1389, endPoint y: 339, distance: 147.2
click at [1389, 339] on div "Ось всі дзвінки які отримано на номери Рінгостат Можливо клієнт помилився номер…" at bounding box center [1364, 272] width 257 height 174
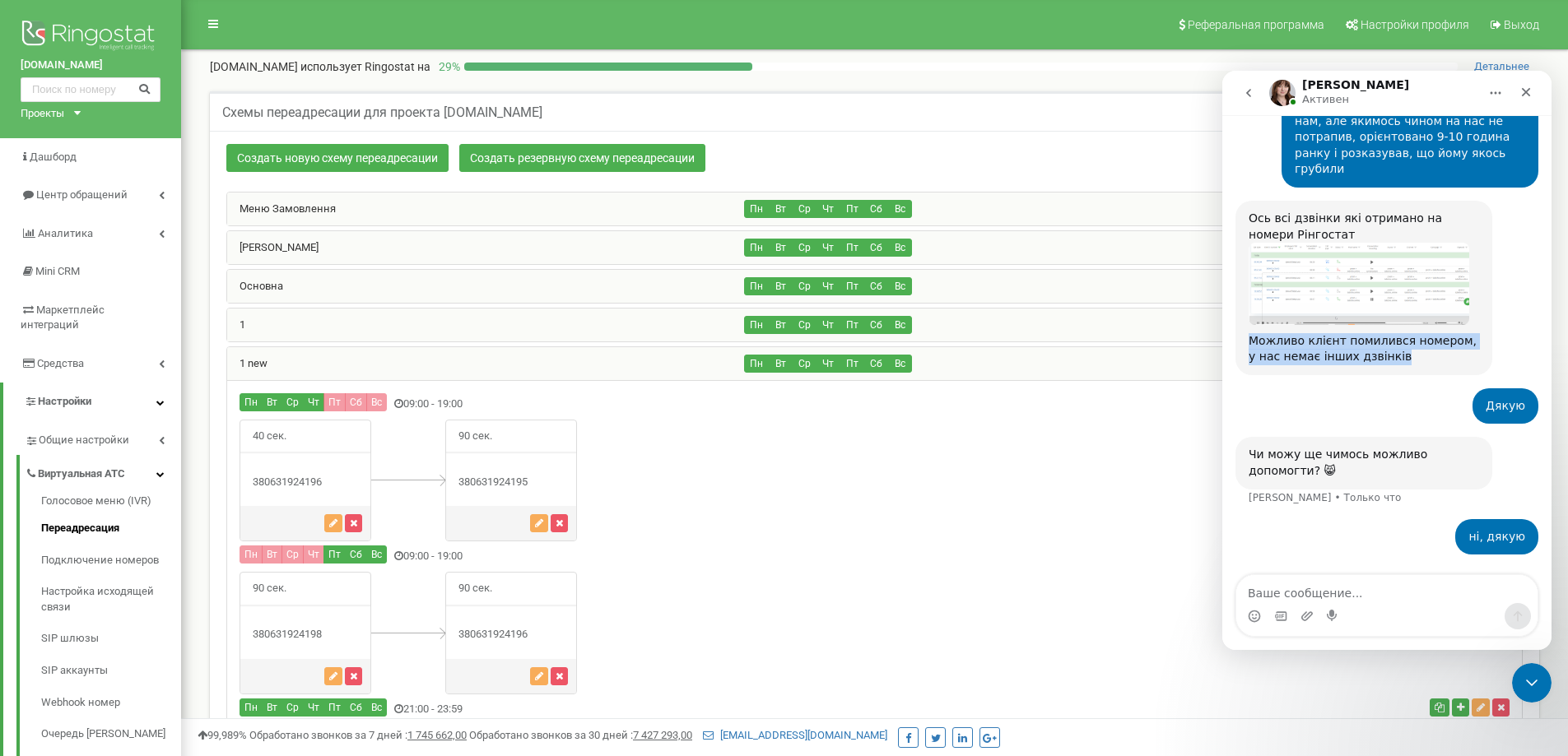
copy div "Можливо клієнт помилився номером, у нас немає інших дзвінків"
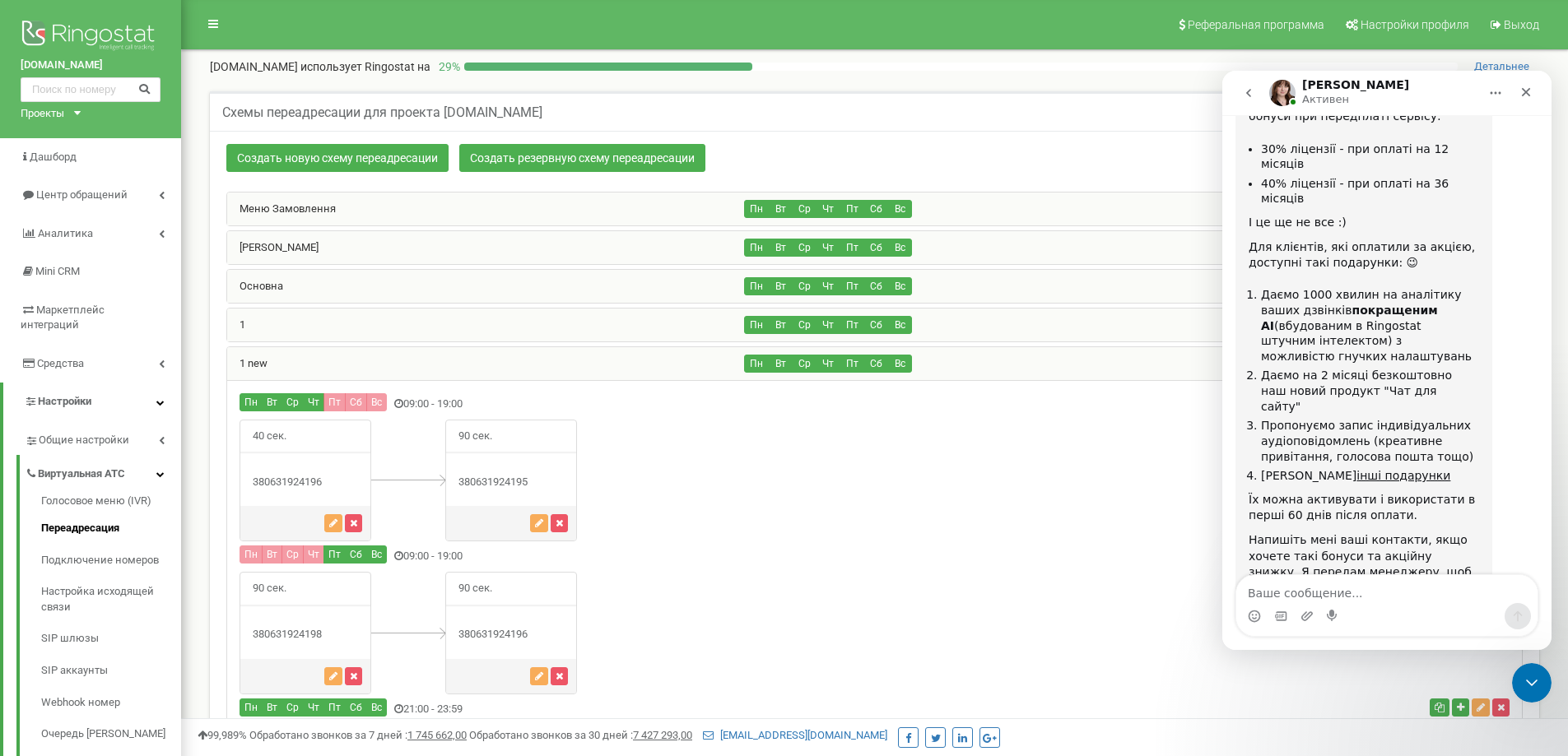
scroll to position [2788, 0]
